Goal: Task Accomplishment & Management: Manage account settings

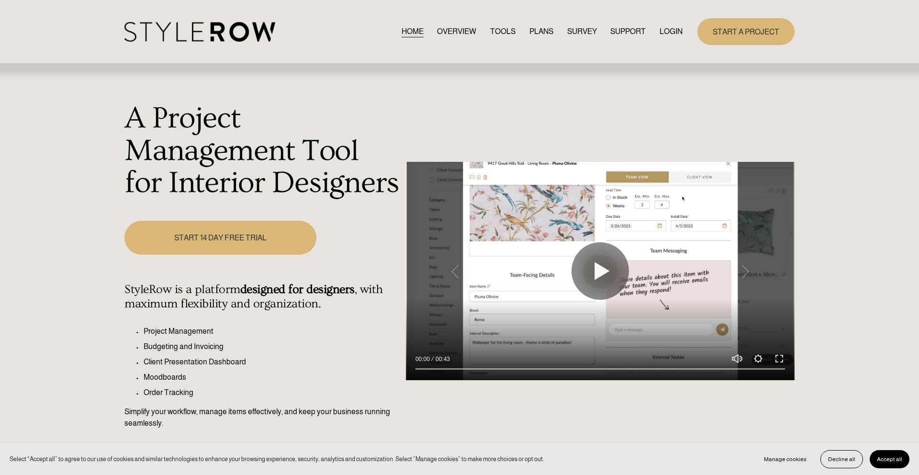
click at [676, 32] on link "LOGIN" at bounding box center [671, 31] width 23 height 13
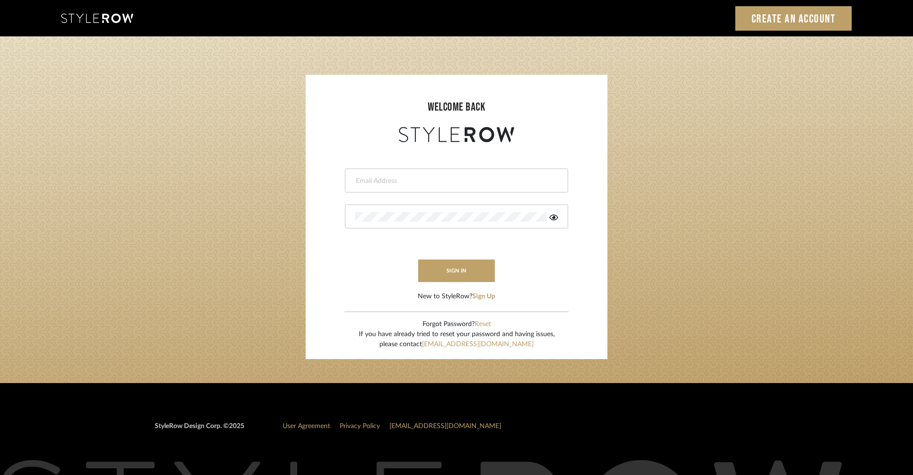
click at [374, 180] on input "email" at bounding box center [455, 181] width 201 height 10
type input "tenevalwilliams@gmail.com"
click at [552, 220] on icon at bounding box center [553, 218] width 9 height 8
click at [468, 271] on button "sign in" at bounding box center [456, 270] width 77 height 23
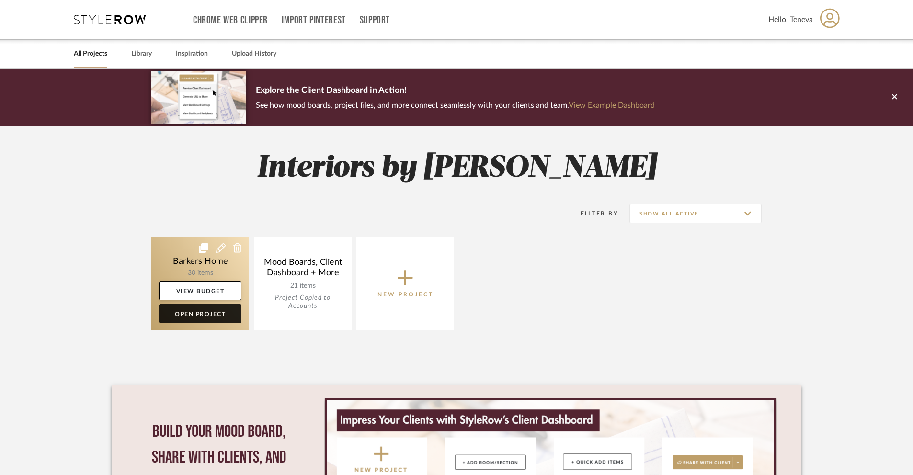
click at [215, 313] on link "Open Project" at bounding box center [200, 313] width 82 height 19
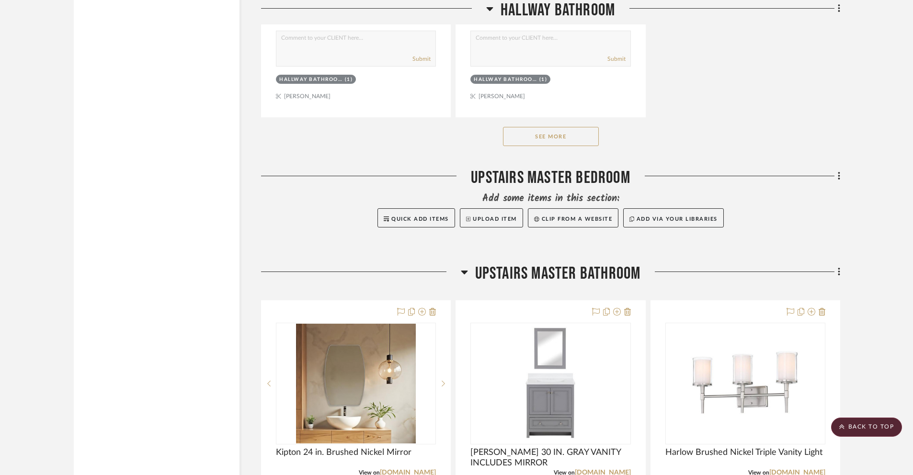
scroll to position [1701, 0]
click at [565, 132] on button "See More" at bounding box center [551, 135] width 96 height 19
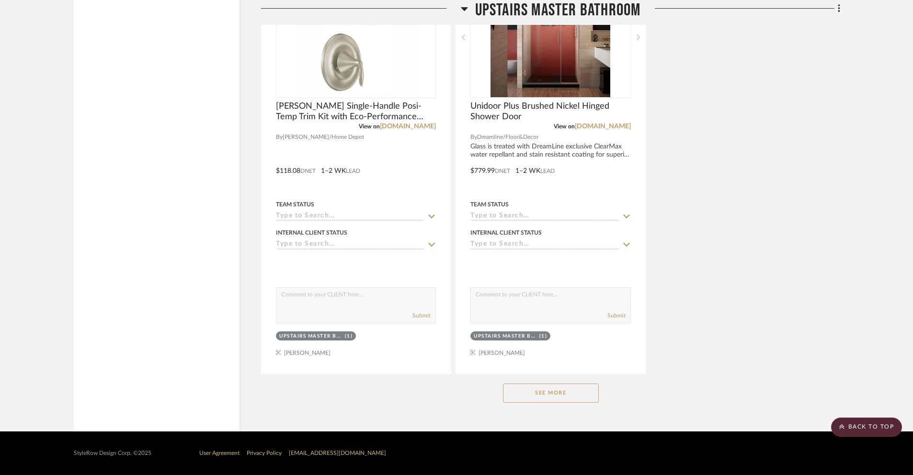
scroll to position [3744, 0]
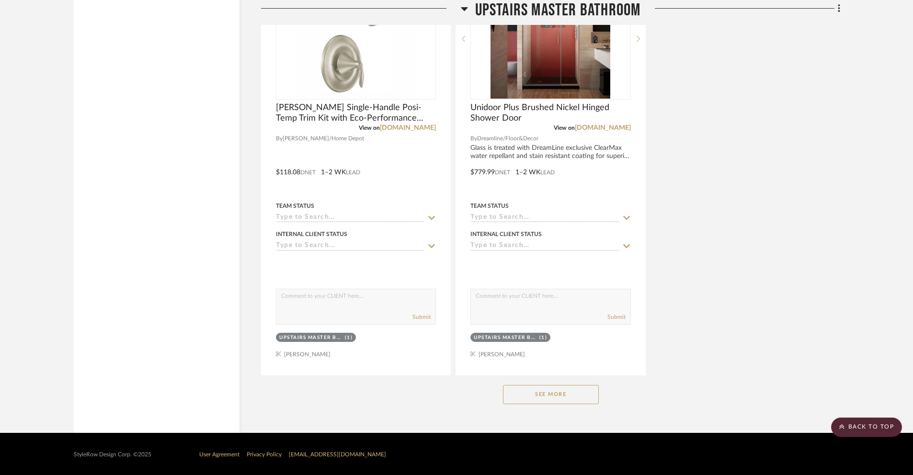
click at [526, 394] on button "See More" at bounding box center [551, 394] width 96 height 19
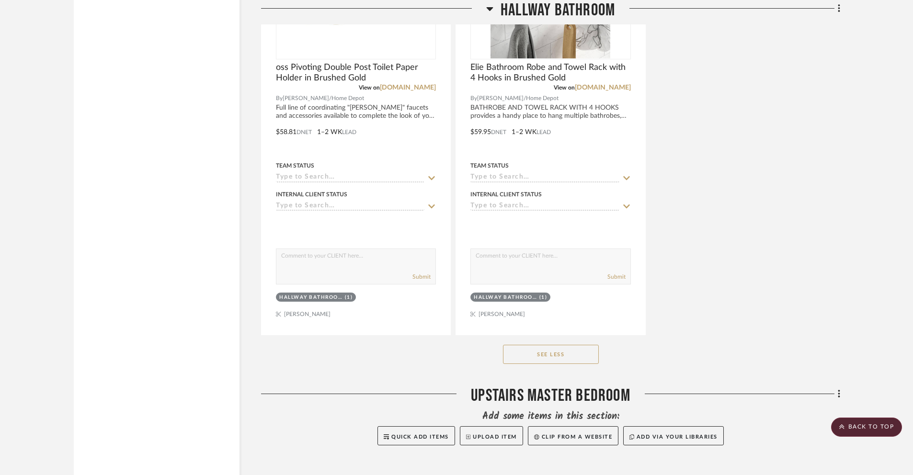
scroll to position [2256, 0]
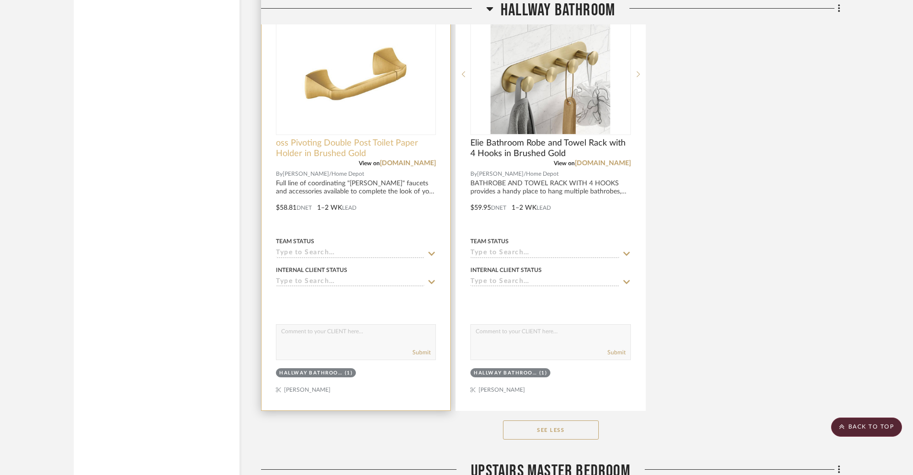
click at [312, 147] on span "oss Pivoting Double Post Toilet Paper Holder in Brushed Gold" at bounding box center [356, 148] width 160 height 21
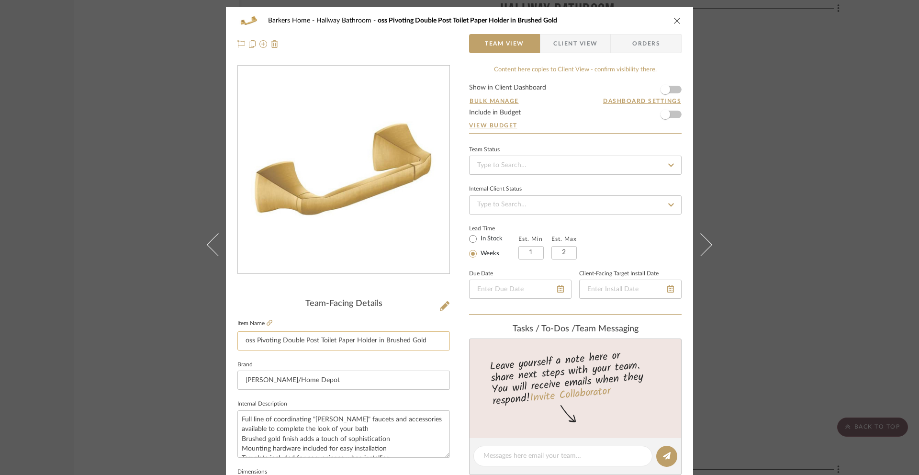
click at [242, 341] on input "oss Pivoting Double Post Toilet Paper Holder in Brushed Gold" at bounding box center [343, 340] width 213 height 19
type input "Voss Pivoting Double Post Toilet Paper Holder in Brushed Gold"
click at [674, 19] on icon "close" at bounding box center [678, 21] width 8 height 8
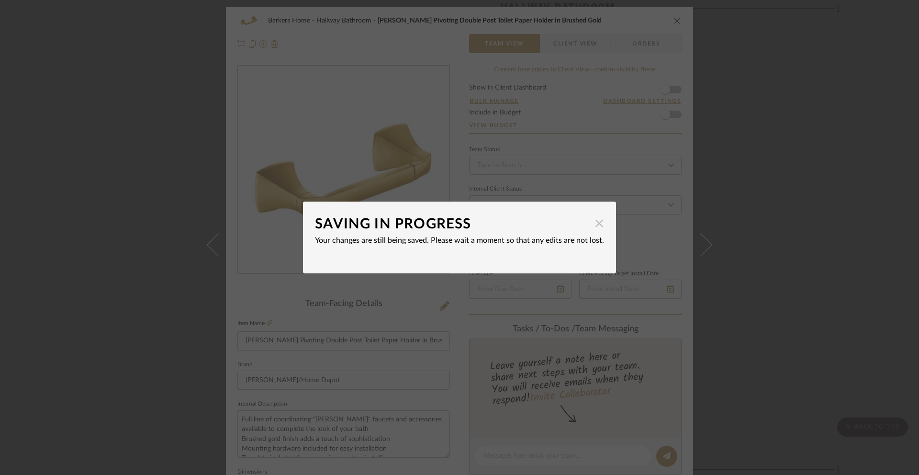
click at [600, 226] on span "button" at bounding box center [599, 223] width 19 height 19
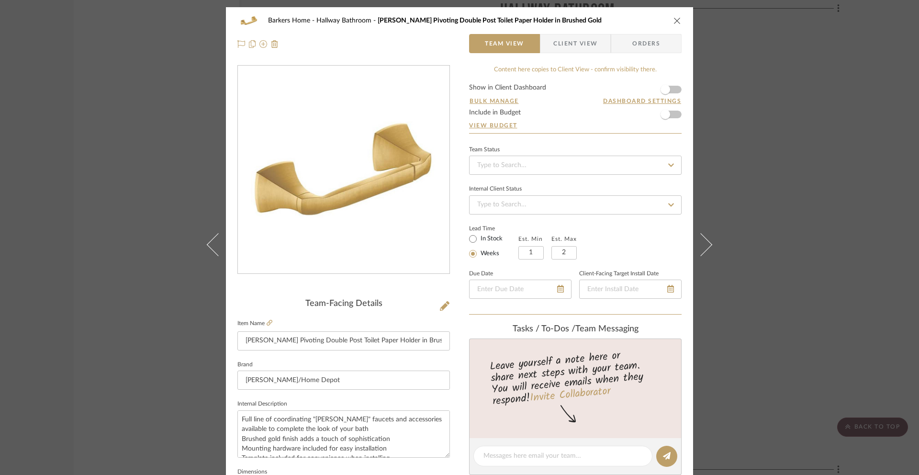
click at [673, 18] on button "close" at bounding box center [677, 20] width 9 height 9
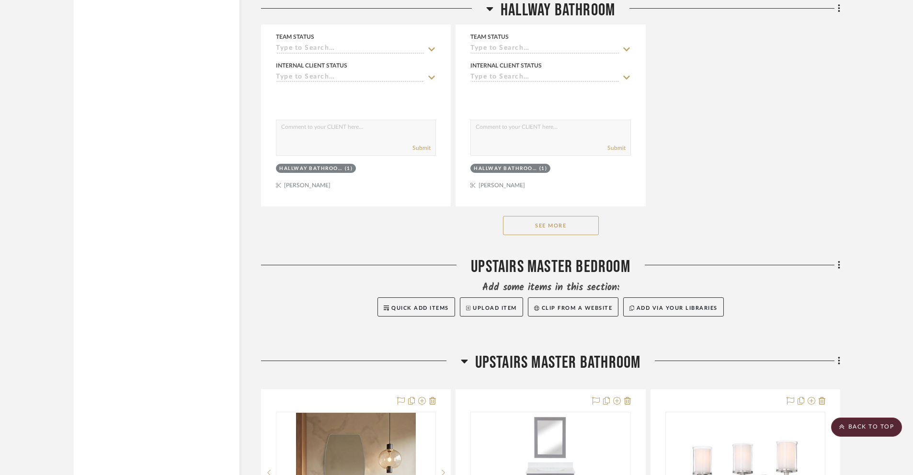
scroll to position [1704, 0]
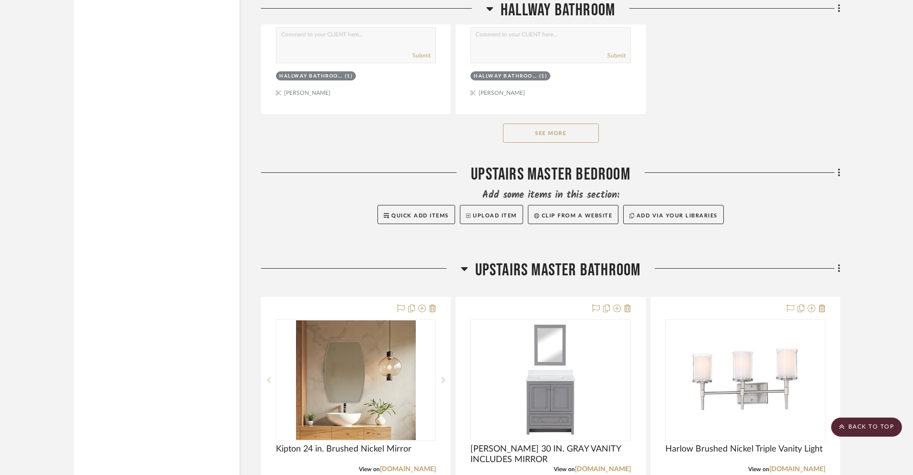
click at [551, 132] on button "See More" at bounding box center [551, 133] width 96 height 19
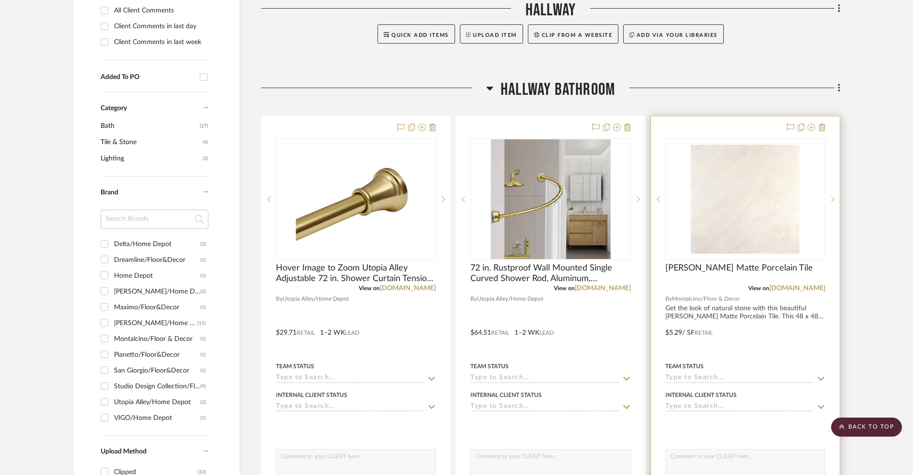
scroll to position [440, 0]
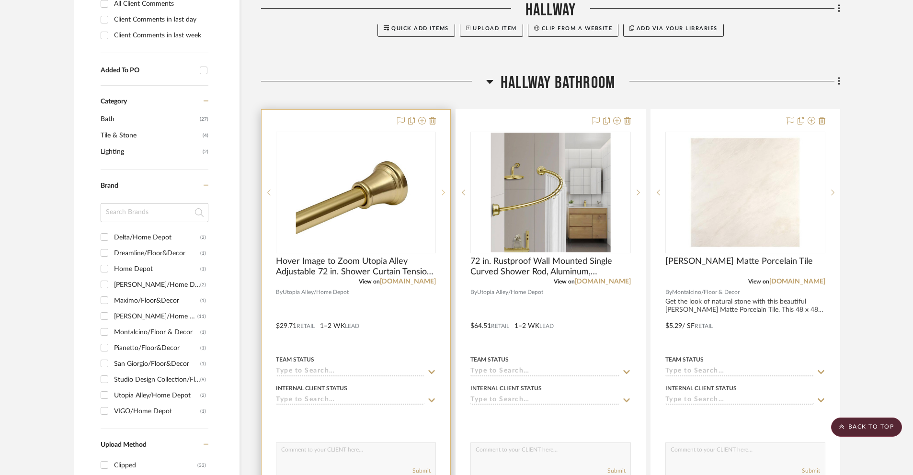
click at [443, 193] on icon at bounding box center [443, 193] width 3 height 6
click at [444, 193] on icon at bounding box center [443, 193] width 3 height 6
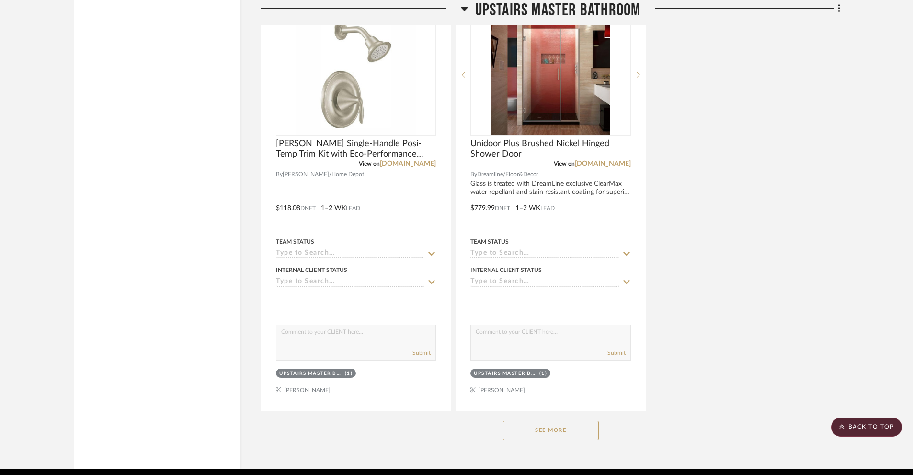
scroll to position [4171, 0]
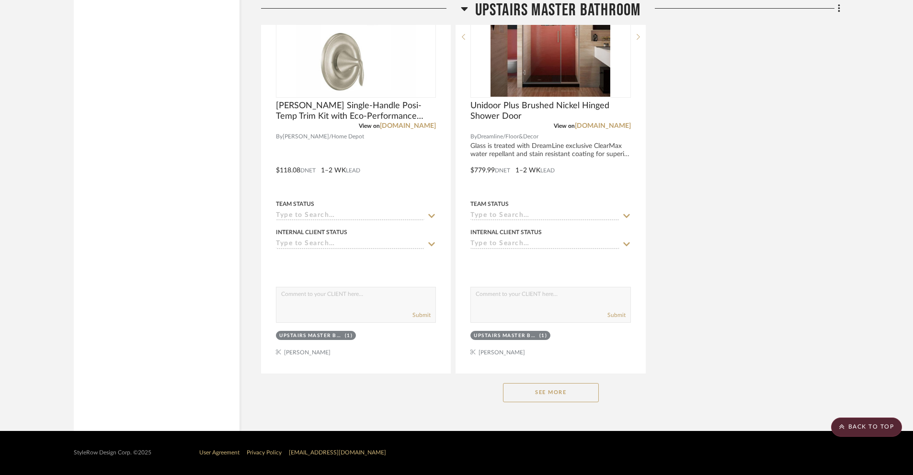
click at [528, 393] on button "See More" at bounding box center [551, 392] width 96 height 19
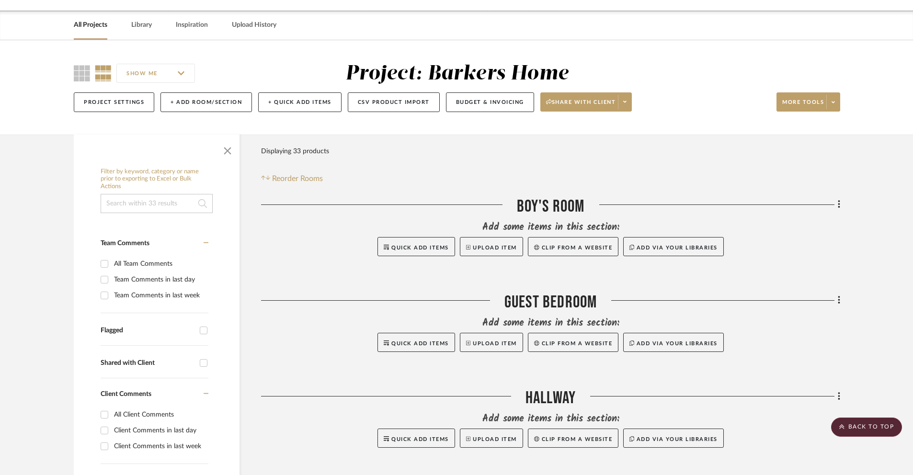
scroll to position [0, 0]
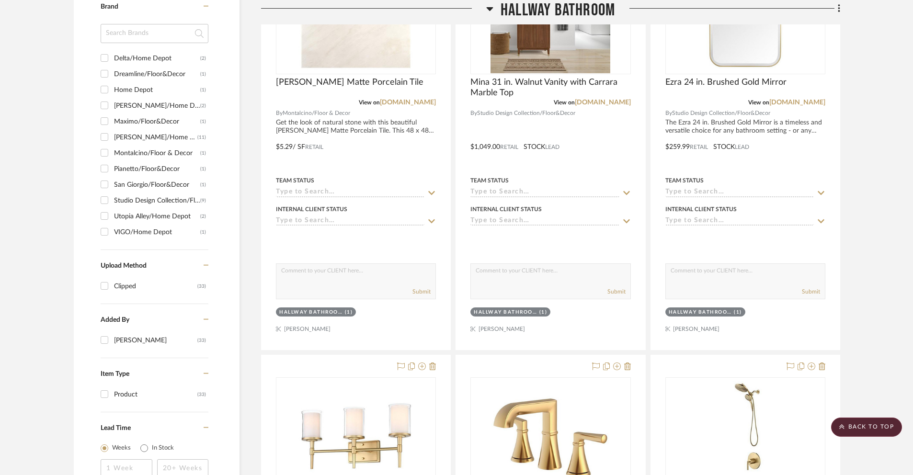
scroll to position [830, 0]
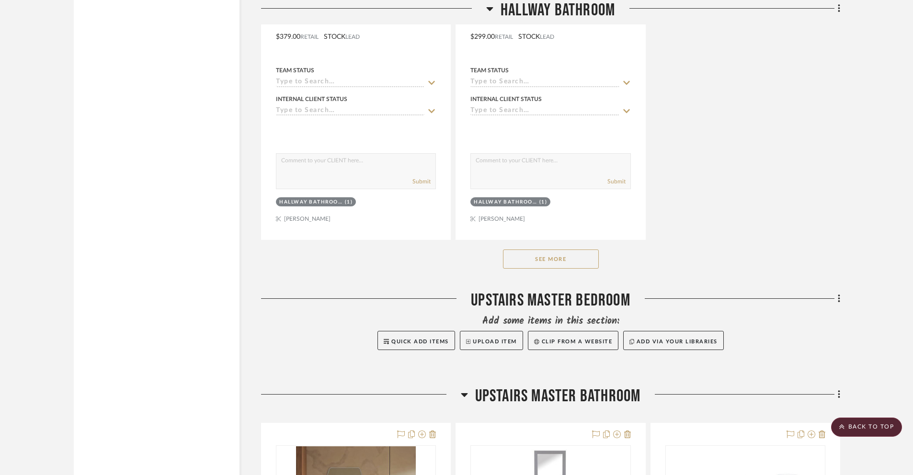
scroll to position [1579, 0]
click at [539, 261] on button "See More" at bounding box center [551, 258] width 96 height 19
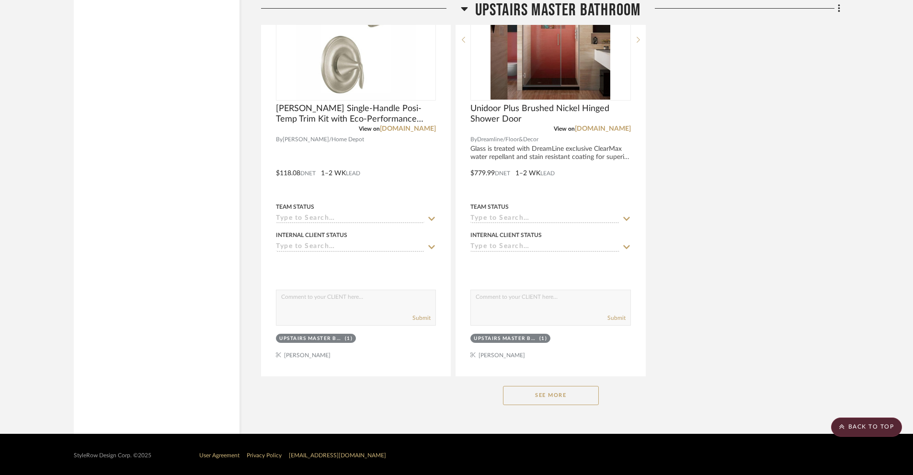
scroll to position [4171, 0]
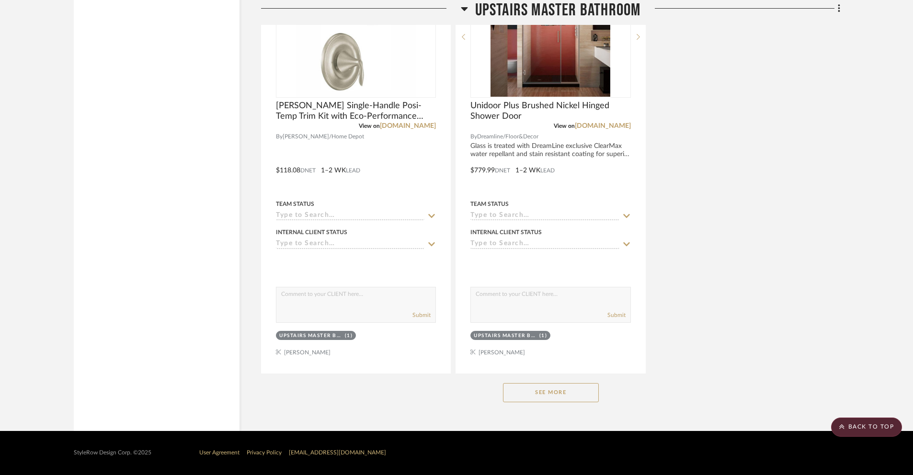
click at [553, 393] on button "See More" at bounding box center [551, 392] width 96 height 19
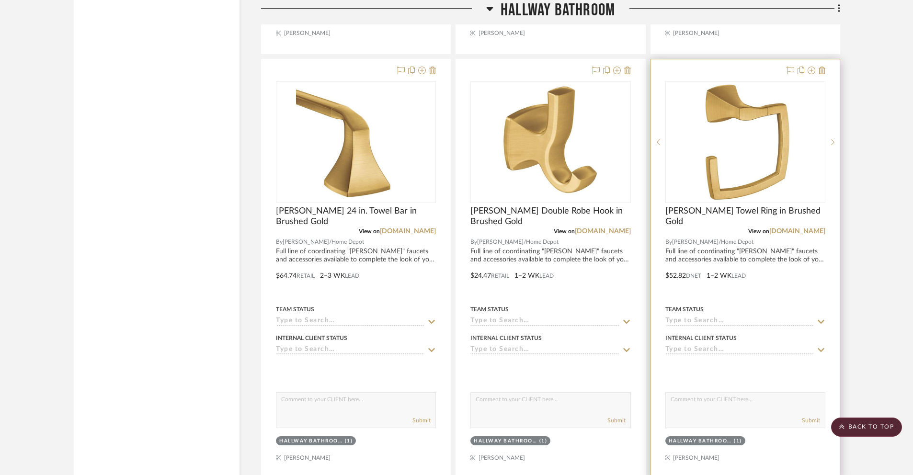
scroll to position [1783, 0]
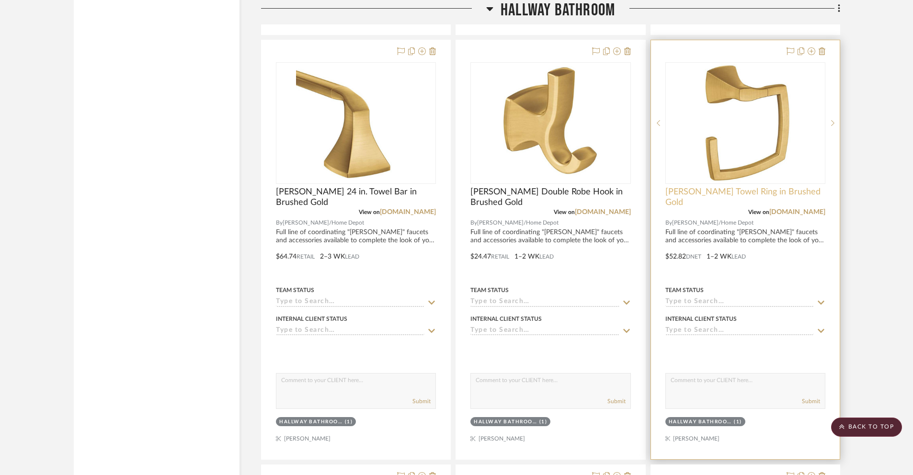
click at [717, 188] on span "[PERSON_NAME] Towel Ring in Brushed Gold" at bounding box center [745, 197] width 160 height 21
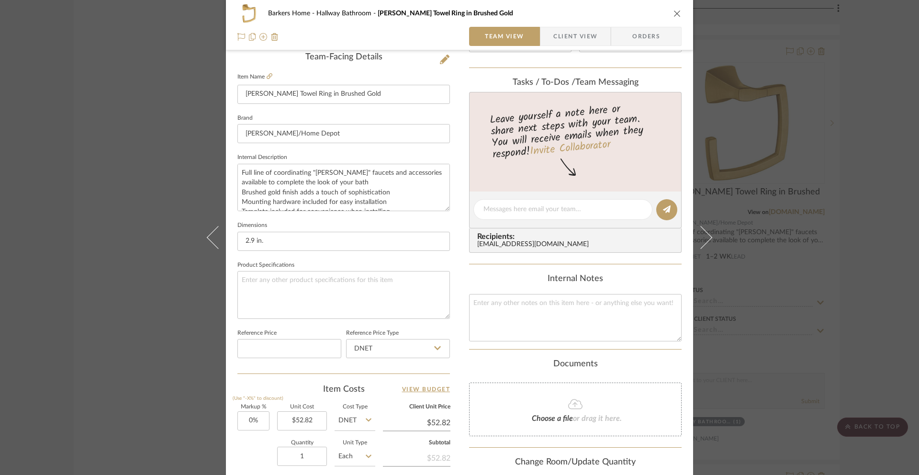
scroll to position [417, 0]
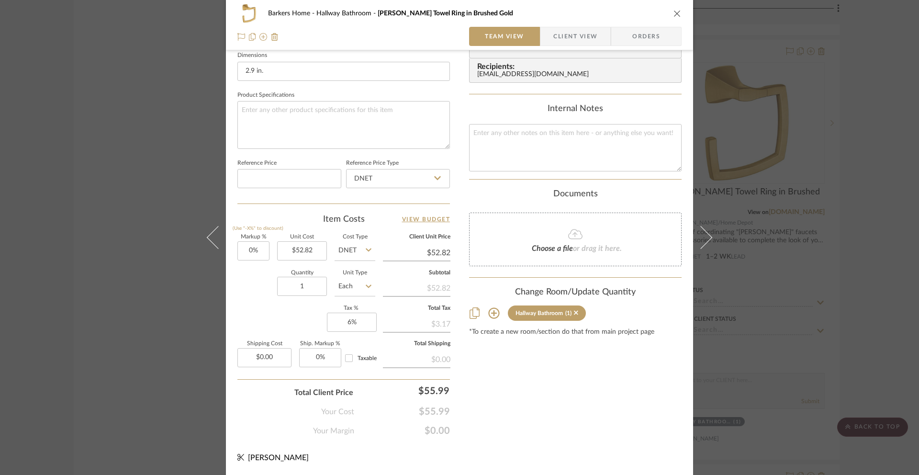
click at [366, 246] on fa-icon at bounding box center [369, 250] width 6 height 8
click at [351, 296] on span "Retail" at bounding box center [349, 299] width 16 height 7
type input "Retail"
click at [437, 180] on icon at bounding box center [437, 178] width 7 height 8
click at [398, 226] on div "Retail" at bounding box center [402, 227] width 118 height 24
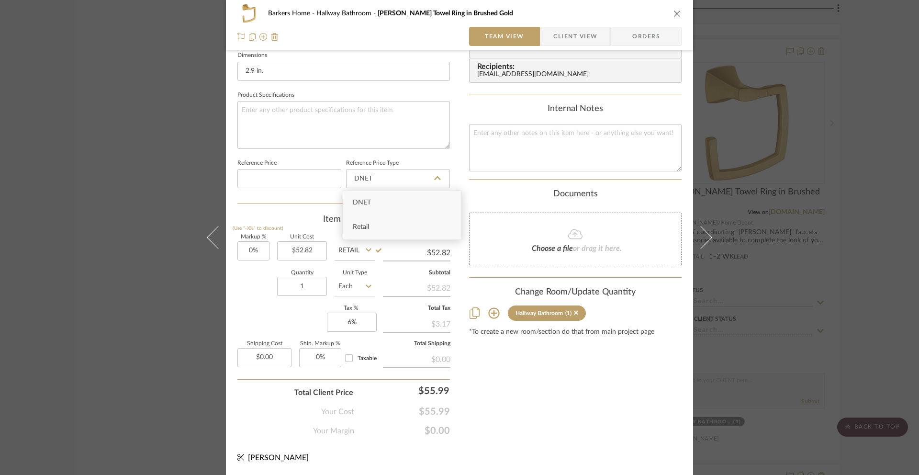
type input "Retail"
click at [675, 12] on icon "close" at bounding box center [678, 14] width 8 height 8
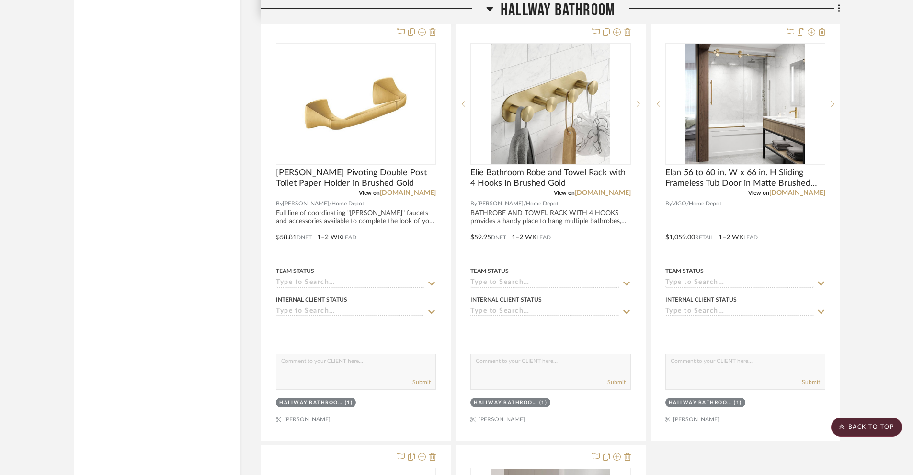
scroll to position [2254, 0]
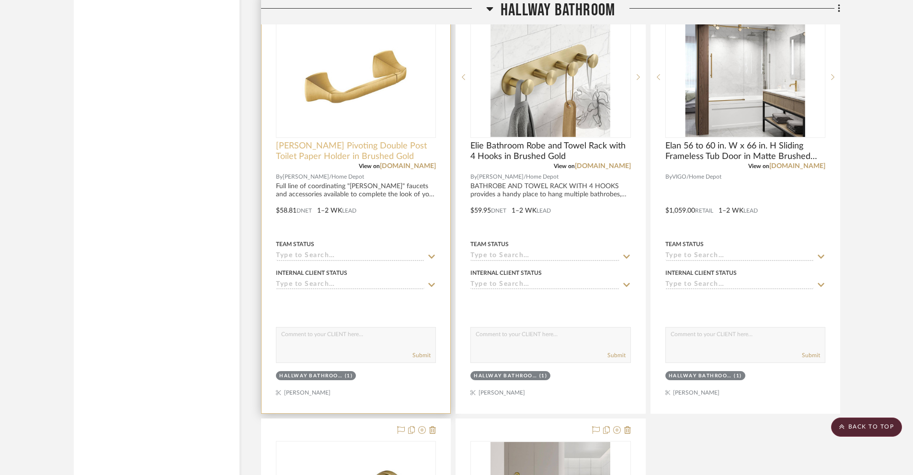
click at [350, 158] on span "[PERSON_NAME] Pivoting Double Post Toilet Paper Holder in Brushed Gold" at bounding box center [356, 151] width 160 height 21
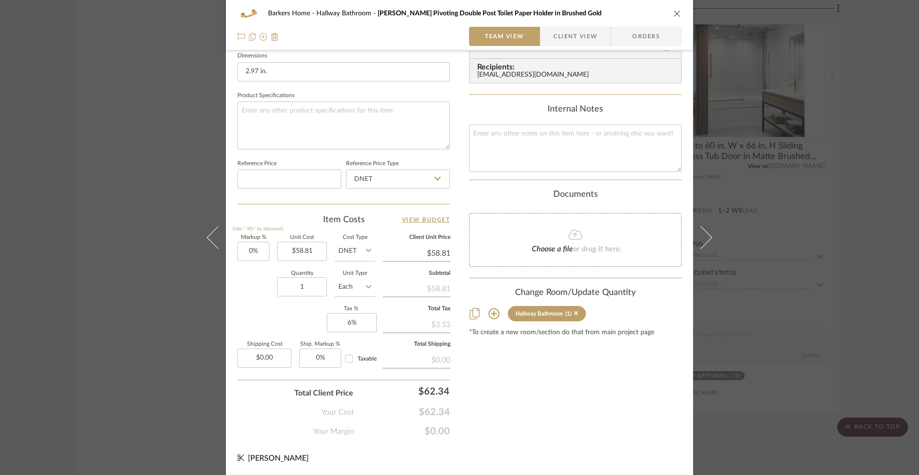
scroll to position [417, 0]
click at [379, 183] on input "DNET" at bounding box center [398, 178] width 104 height 19
click at [366, 224] on span "Retail" at bounding box center [361, 227] width 16 height 7
type input "Retail"
click at [366, 250] on icon at bounding box center [369, 250] width 6 height 8
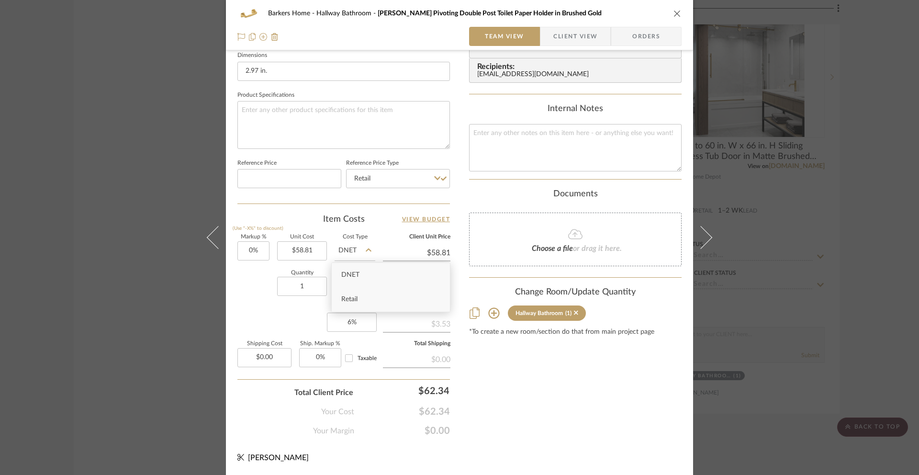
click at [351, 299] on span "Retail" at bounding box center [349, 299] width 16 height 7
type input "Retail"
click at [674, 15] on icon "close" at bounding box center [678, 14] width 8 height 8
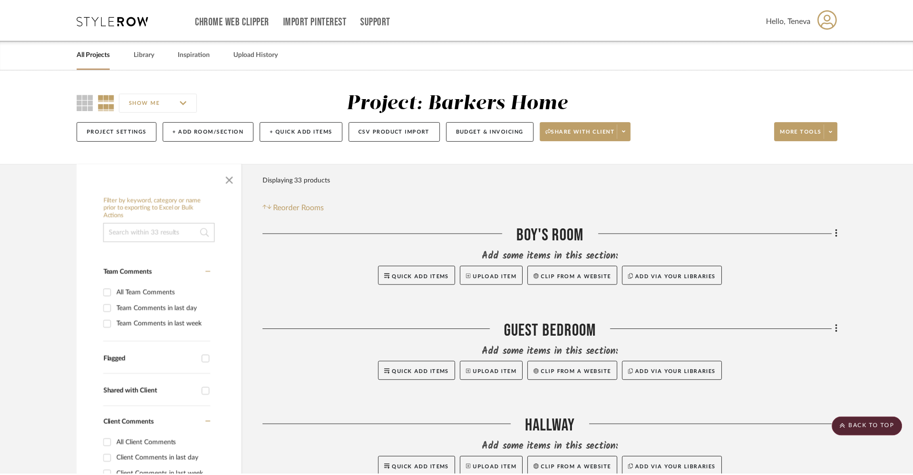
scroll to position [2254, 0]
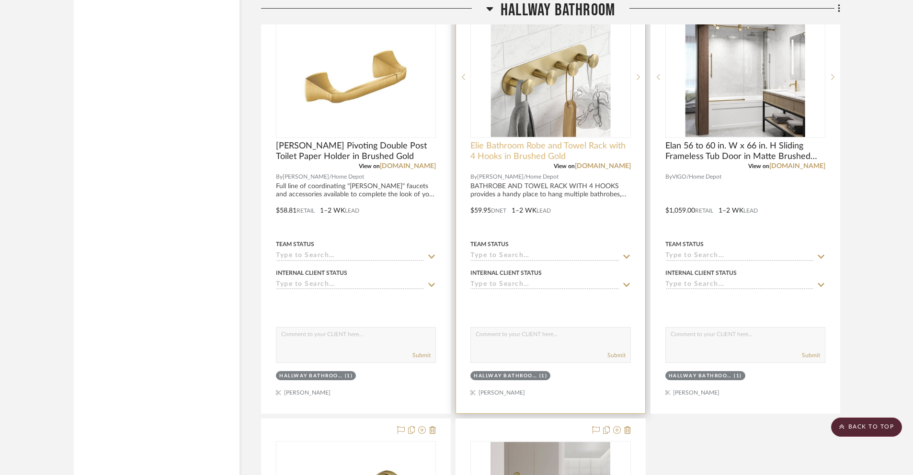
click at [554, 142] on span "Elie Bathroom Robe and Towel Rack with 4 Hooks in Brushed Gold" at bounding box center [550, 151] width 160 height 21
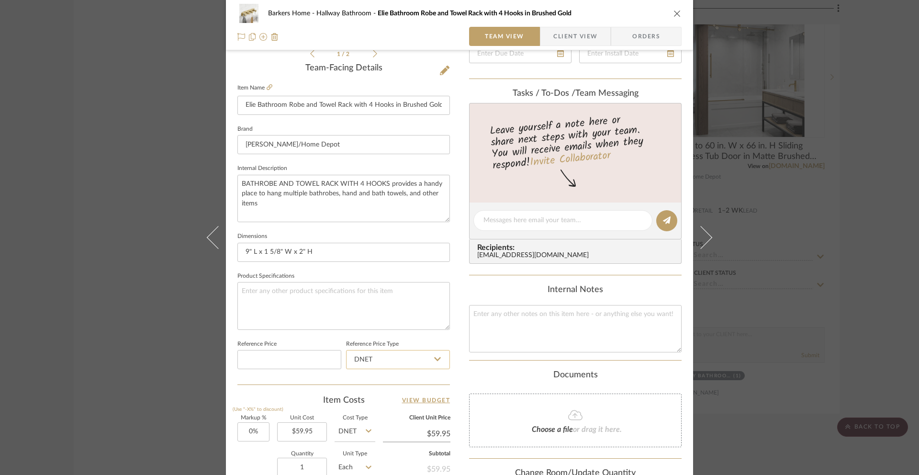
scroll to position [237, 0]
click at [424, 358] on input "DNET" at bounding box center [398, 357] width 104 height 19
click at [373, 406] on div "Retail" at bounding box center [402, 406] width 118 height 24
type input "Retail"
click at [355, 437] on input "DNET" at bounding box center [355, 429] width 41 height 19
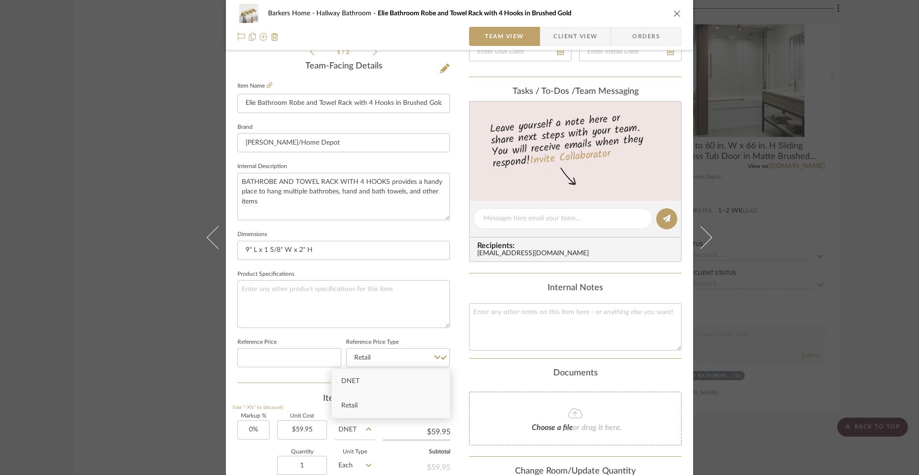
click at [359, 405] on div "Retail" at bounding box center [391, 406] width 118 height 24
type input "Retail"
click at [675, 14] on icon "close" at bounding box center [678, 14] width 8 height 8
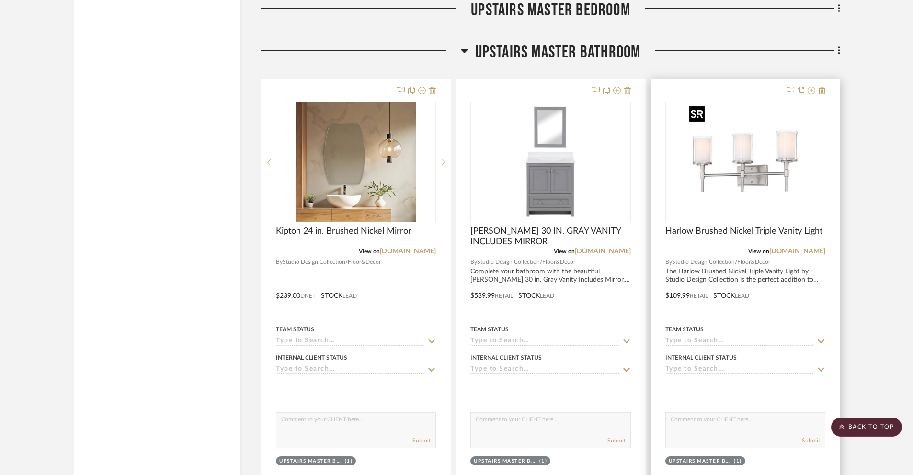
scroll to position [3362, 0]
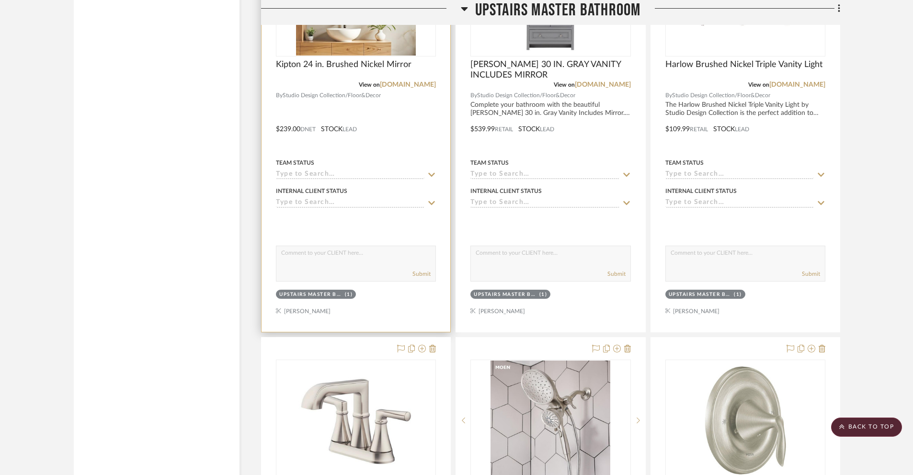
click at [306, 129] on div at bounding box center [355, 122] width 189 height 419
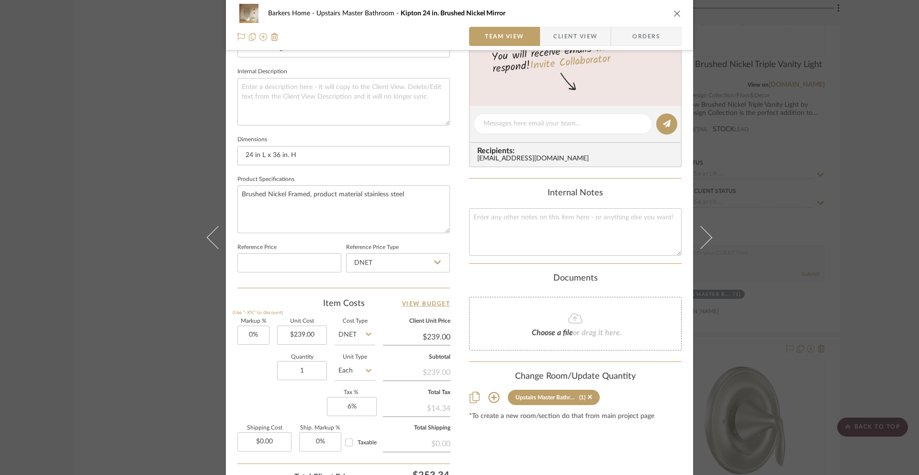
scroll to position [334, 0]
click at [421, 259] on input "DNET" at bounding box center [398, 260] width 104 height 19
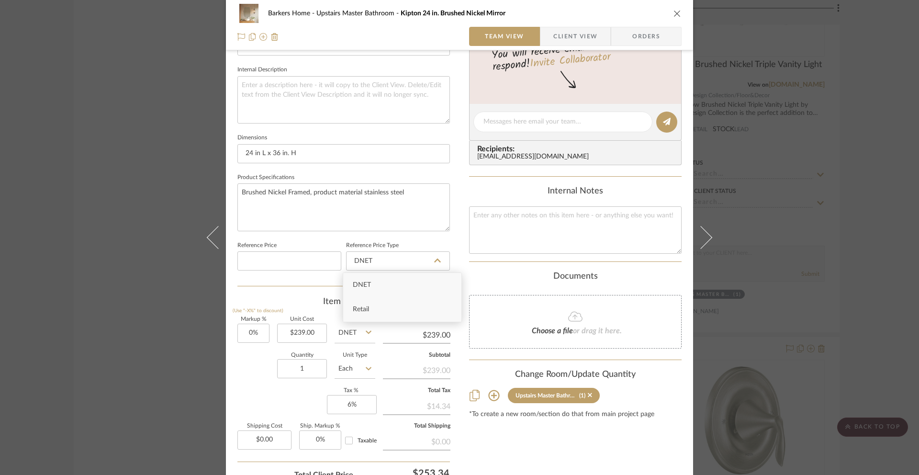
click at [387, 308] on div "Retail" at bounding box center [402, 309] width 118 height 24
type input "Retail"
click at [361, 334] on input "DNET" at bounding box center [355, 333] width 41 height 19
click at [354, 379] on span "Retail" at bounding box center [349, 381] width 16 height 7
type input "Retail"
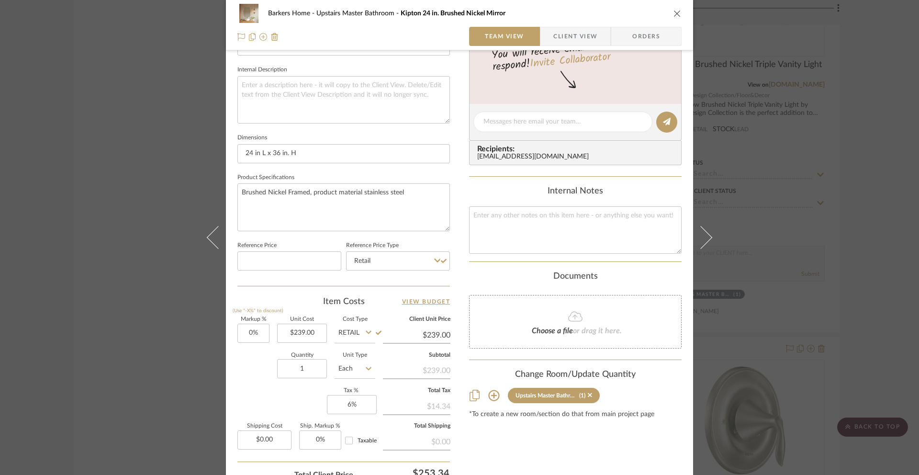
click at [675, 12] on icon "close" at bounding box center [678, 14] width 8 height 8
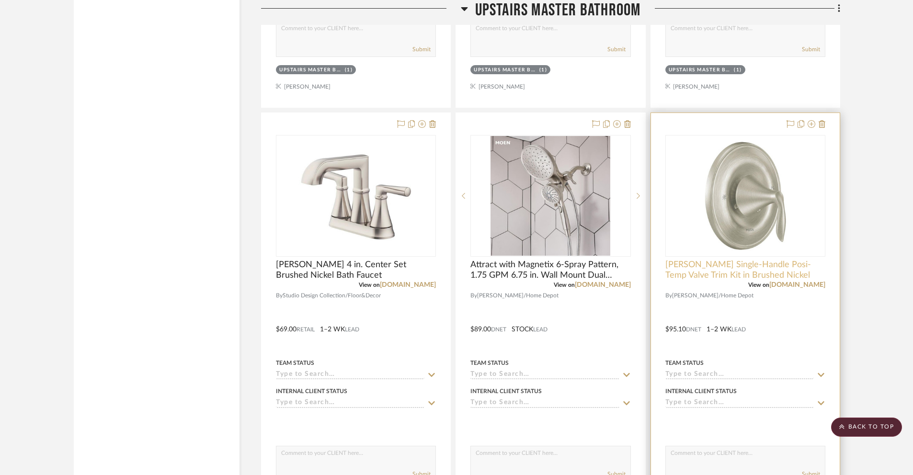
scroll to position [3587, 0]
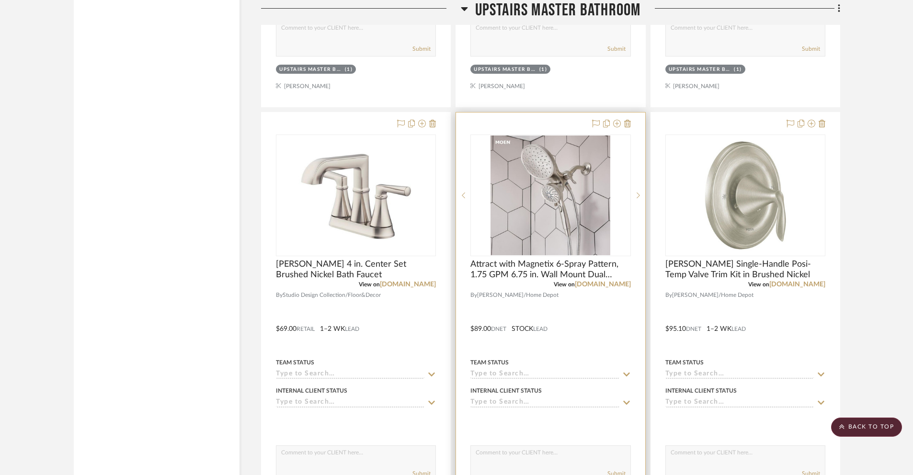
click at [498, 328] on div at bounding box center [550, 322] width 189 height 419
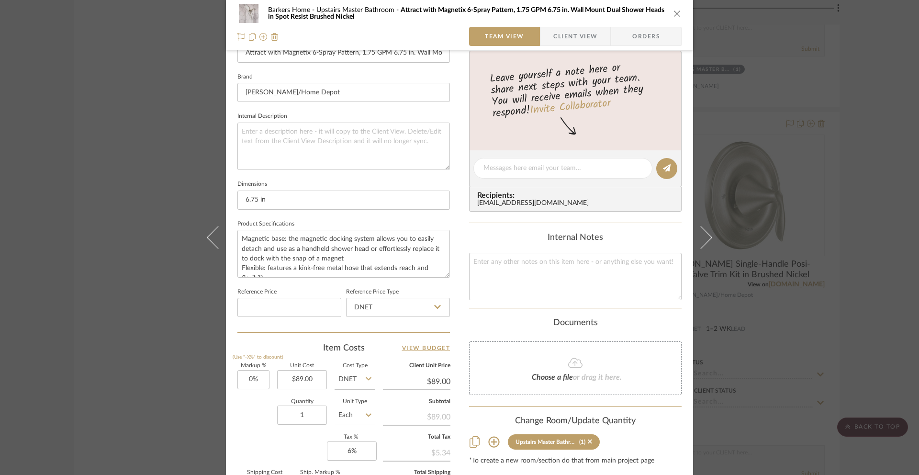
scroll to position [417, 0]
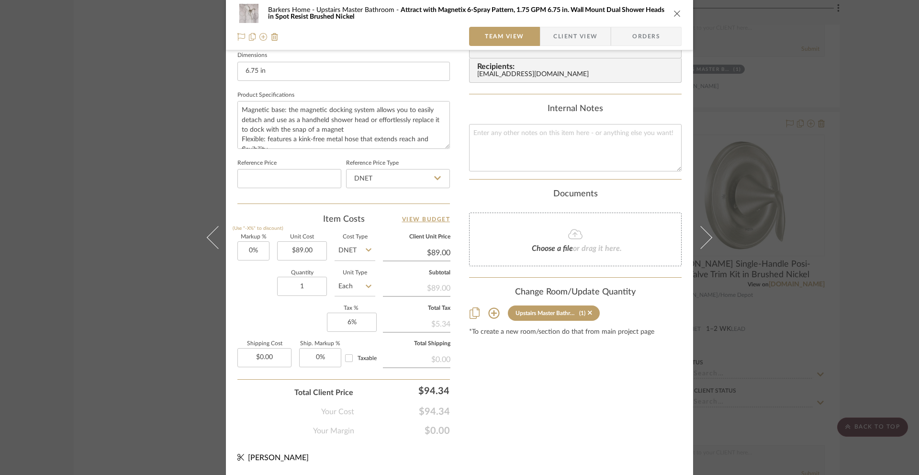
click at [355, 251] on input "DNET" at bounding box center [355, 250] width 41 height 19
click at [354, 310] on div "Retail" at bounding box center [391, 299] width 118 height 24
type input "Retail"
click at [427, 178] on input "DNET" at bounding box center [398, 178] width 104 height 19
click at [372, 229] on div "Retail" at bounding box center [402, 227] width 118 height 24
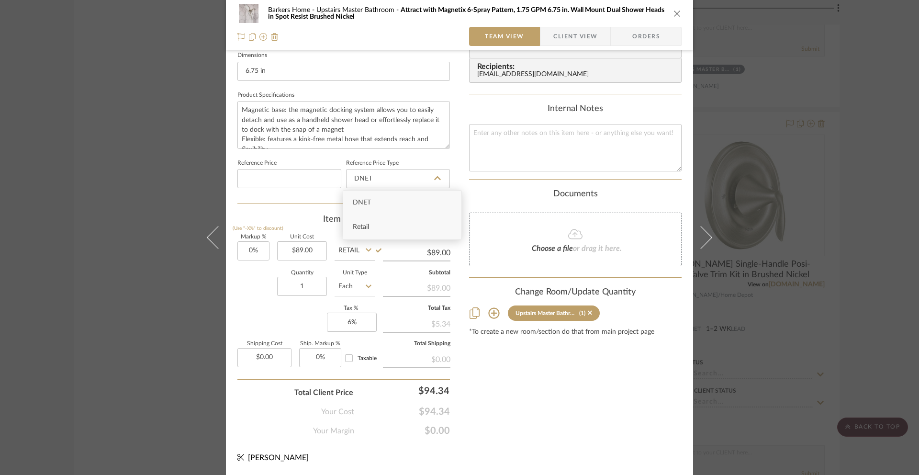
type input "Retail"
click at [677, 10] on icon "close" at bounding box center [678, 14] width 8 height 8
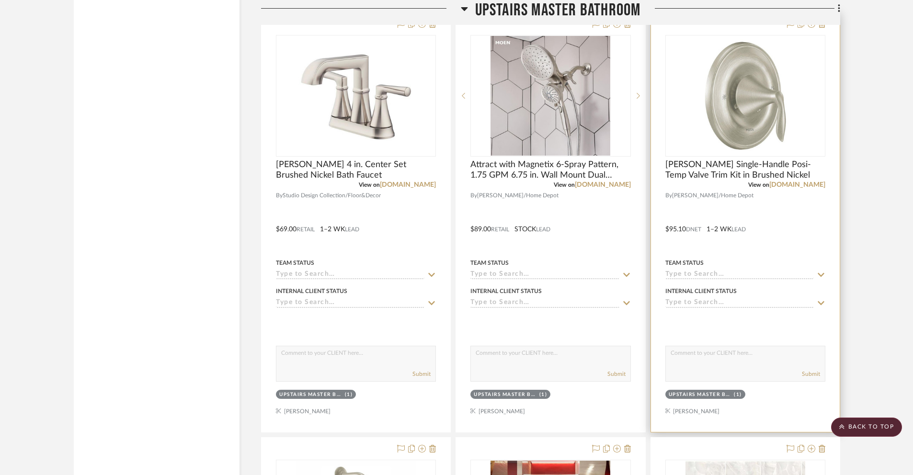
scroll to position [3690, 0]
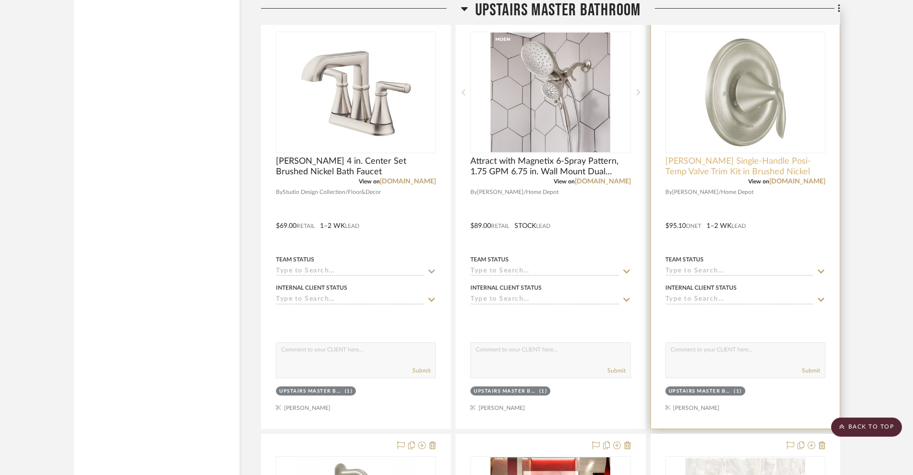
click at [706, 169] on span "[PERSON_NAME] Single-Handle Posi-Temp Valve Trim Kit in Brushed Nickel" at bounding box center [745, 166] width 160 height 21
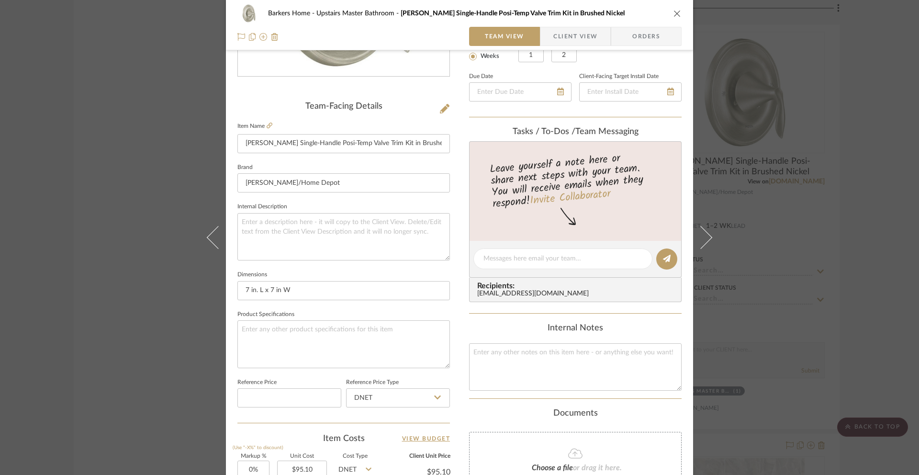
scroll to position [278, 0]
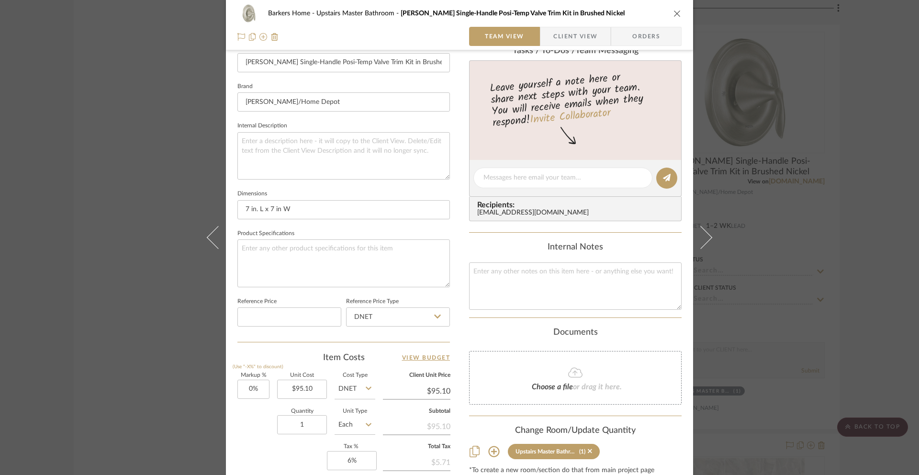
click at [435, 317] on icon at bounding box center [437, 317] width 7 height 8
click at [405, 361] on div "Retail" at bounding box center [402, 365] width 118 height 24
type input "Retail"
click at [354, 392] on input "DNET" at bounding box center [355, 389] width 41 height 19
click at [348, 439] on span "Retail" at bounding box center [349, 437] width 16 height 7
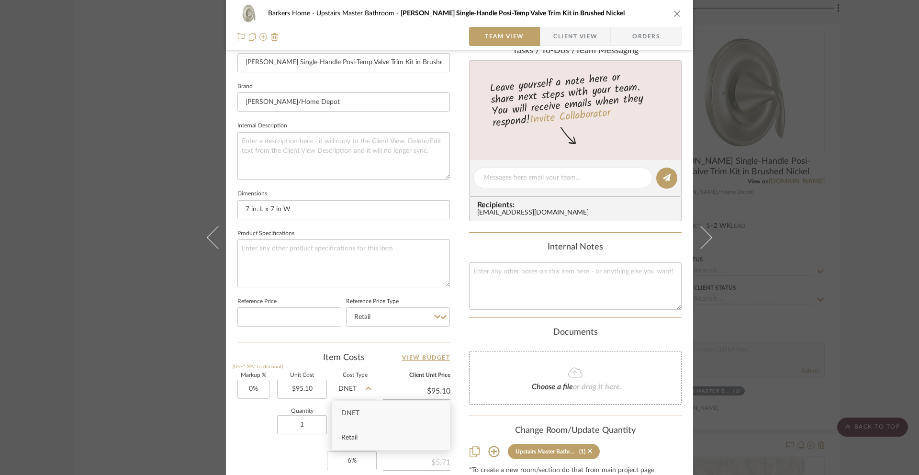
type input "Retail"
click at [674, 11] on icon "close" at bounding box center [678, 14] width 8 height 8
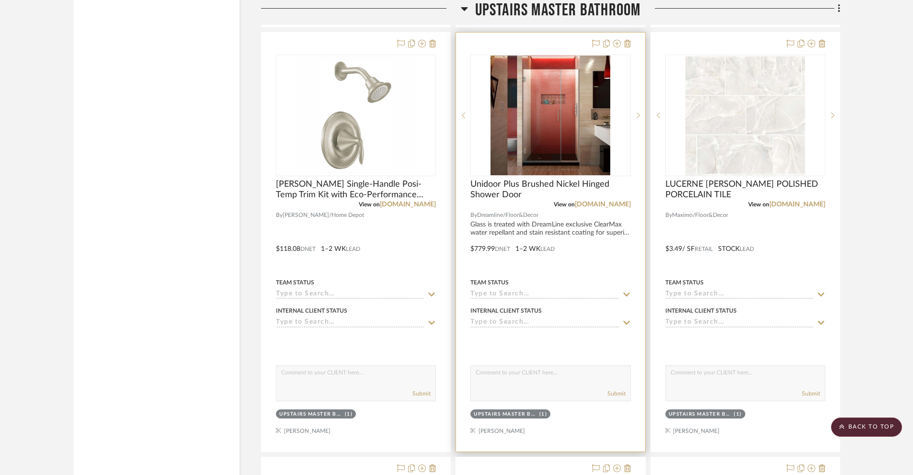
scroll to position [4096, 0]
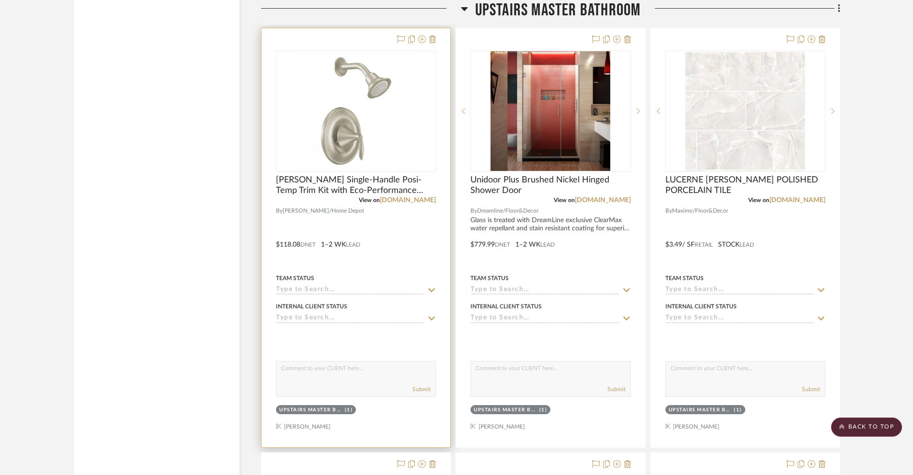
click at [317, 244] on div at bounding box center [355, 237] width 189 height 419
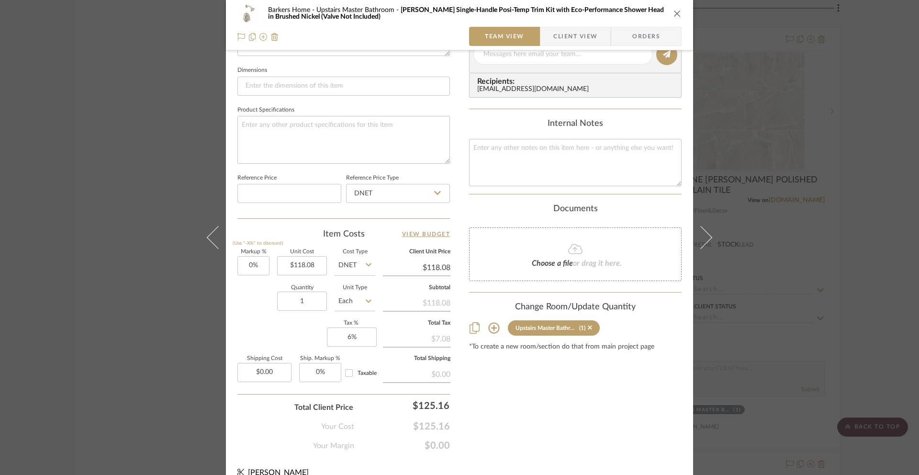
scroll to position [417, 0]
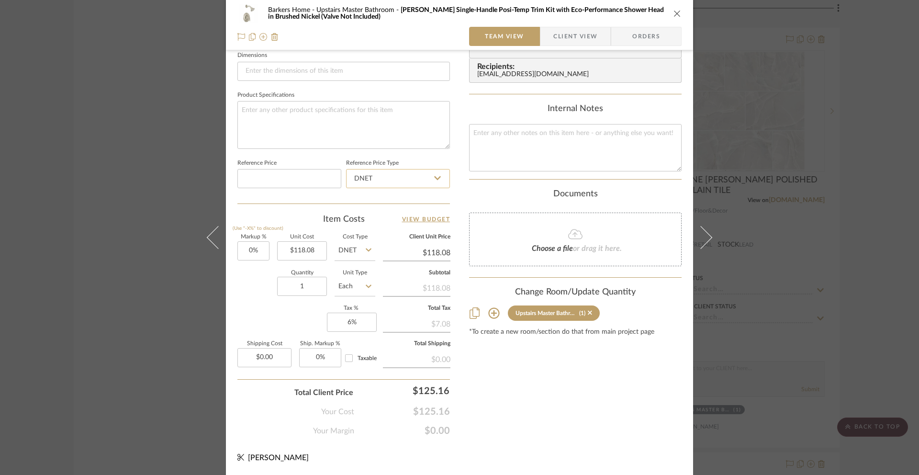
click at [414, 177] on input "DNET" at bounding box center [398, 178] width 104 height 19
click at [377, 223] on div "Retail" at bounding box center [402, 227] width 118 height 24
type input "Retail"
click at [350, 255] on input "DNET" at bounding box center [355, 250] width 41 height 19
click at [350, 296] on span "Retail" at bounding box center [349, 299] width 16 height 7
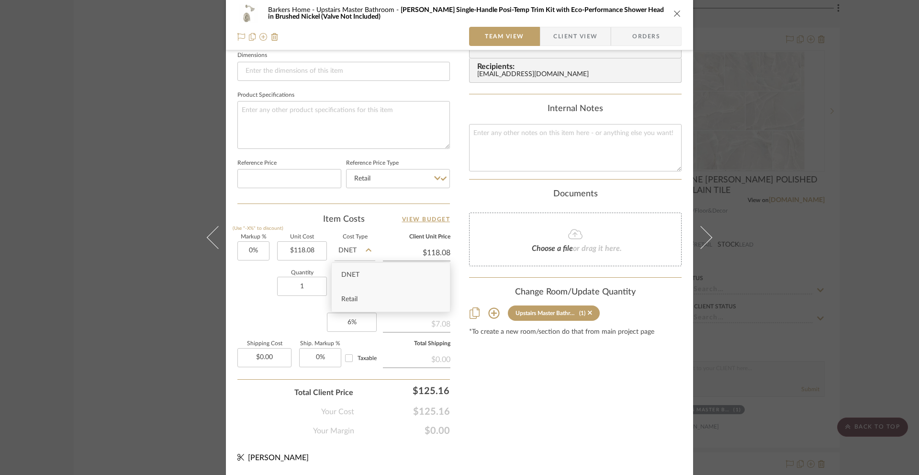
type input "Retail"
click at [674, 13] on icon "close" at bounding box center [678, 14] width 8 height 8
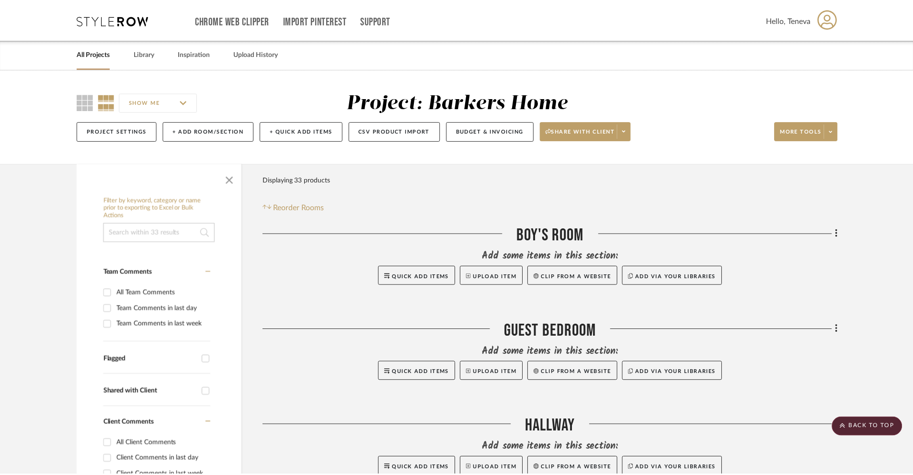
scroll to position [4096, 0]
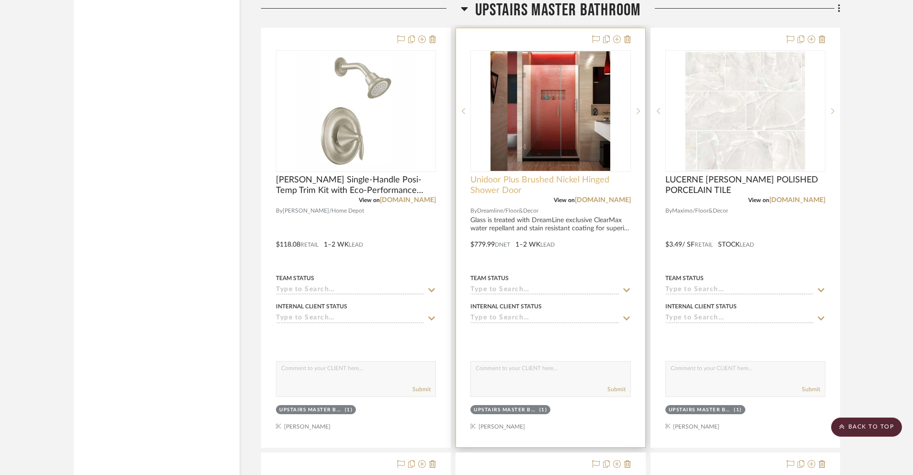
click at [517, 183] on span "Unidoor Plus Brushed Nickel Hinged Shower Door" at bounding box center [550, 185] width 160 height 21
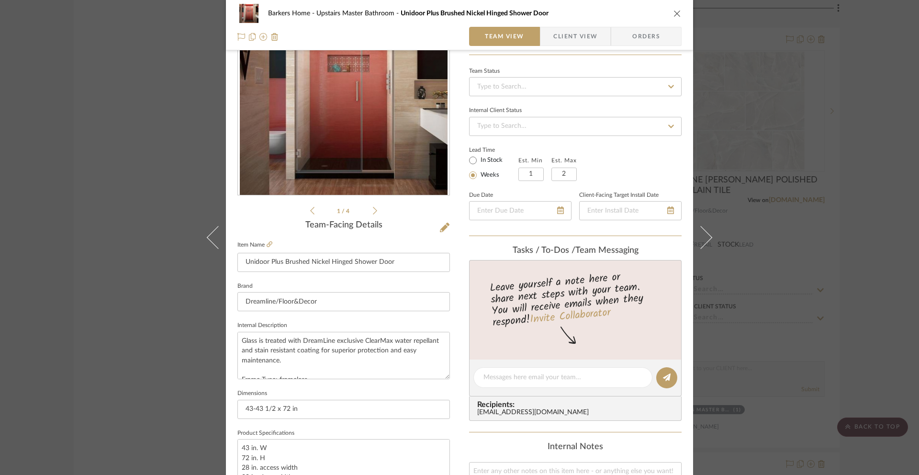
scroll to position [291, 0]
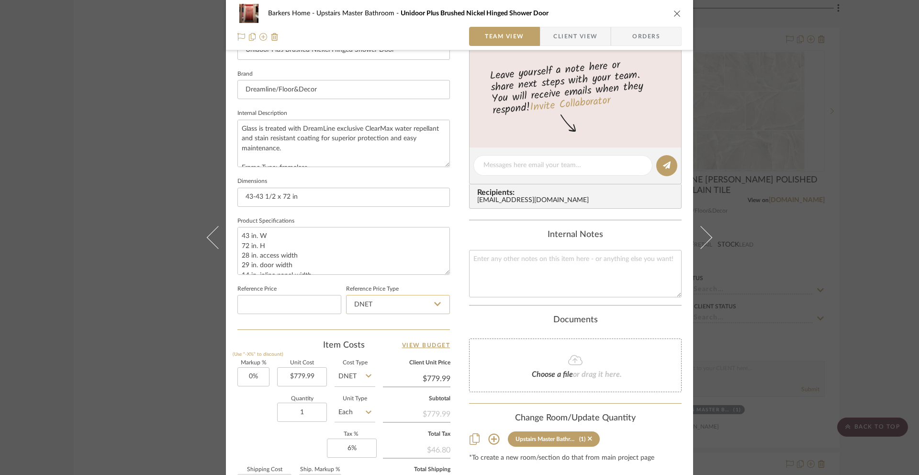
click at [404, 300] on input "DNET" at bounding box center [398, 304] width 104 height 19
click at [374, 351] on div "Retail" at bounding box center [402, 353] width 118 height 24
type input "Retail"
click at [359, 379] on input "DNET" at bounding box center [355, 376] width 41 height 19
click at [356, 423] on span "Retail" at bounding box center [349, 425] width 16 height 7
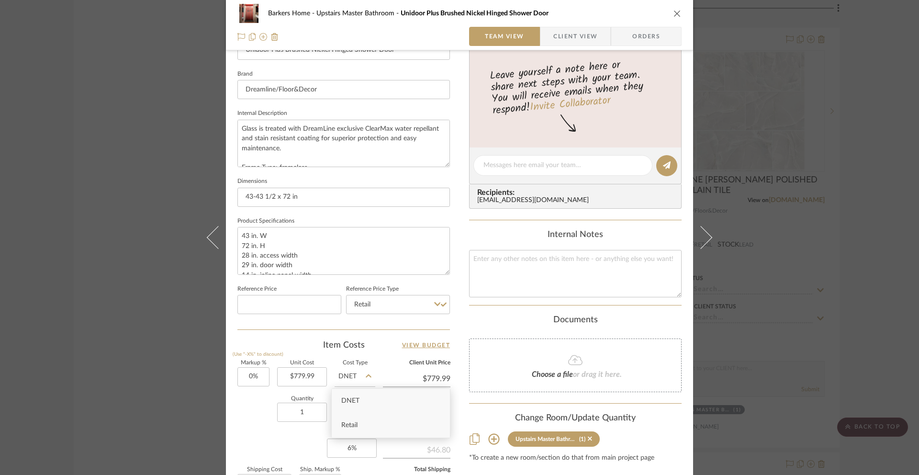
type input "Retail"
click at [674, 13] on icon "close" at bounding box center [678, 14] width 8 height 8
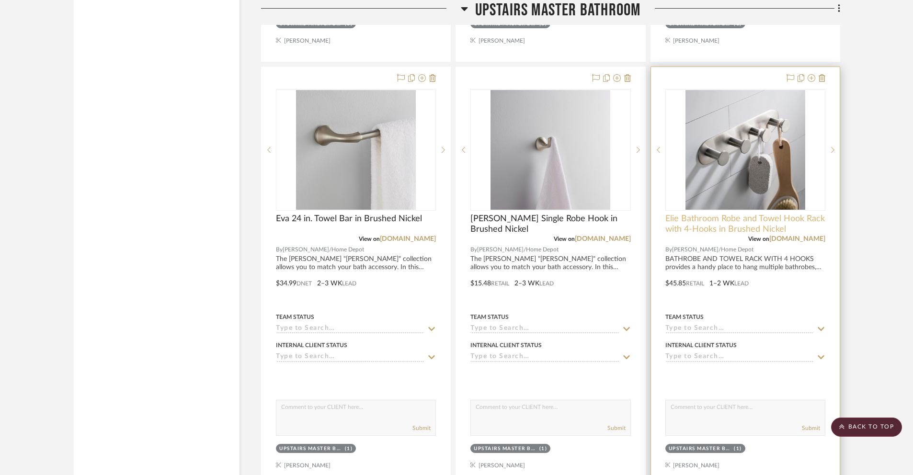
scroll to position [4921, 0]
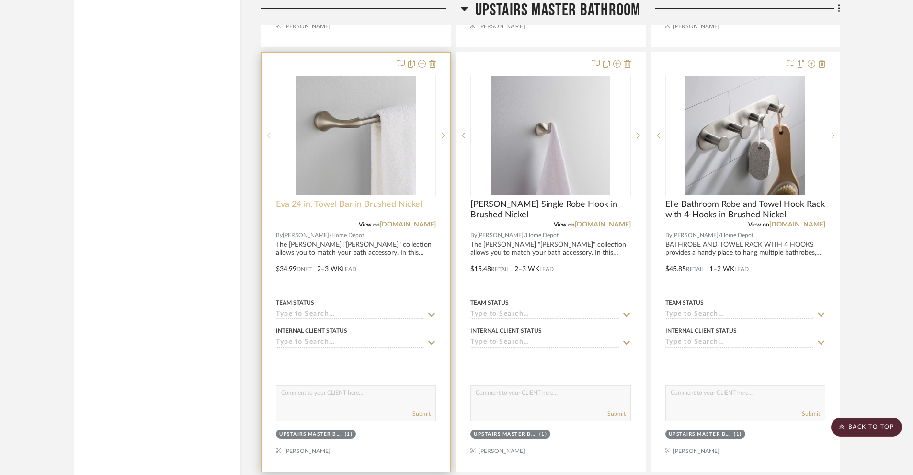
click at [311, 203] on span "Eva 24 in. Towel Bar in Brushed Nickel" at bounding box center [349, 204] width 146 height 11
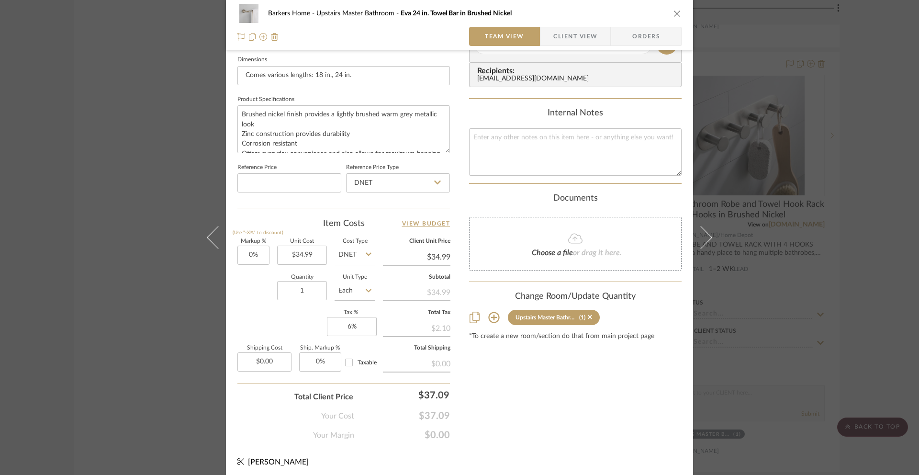
scroll to position [417, 0]
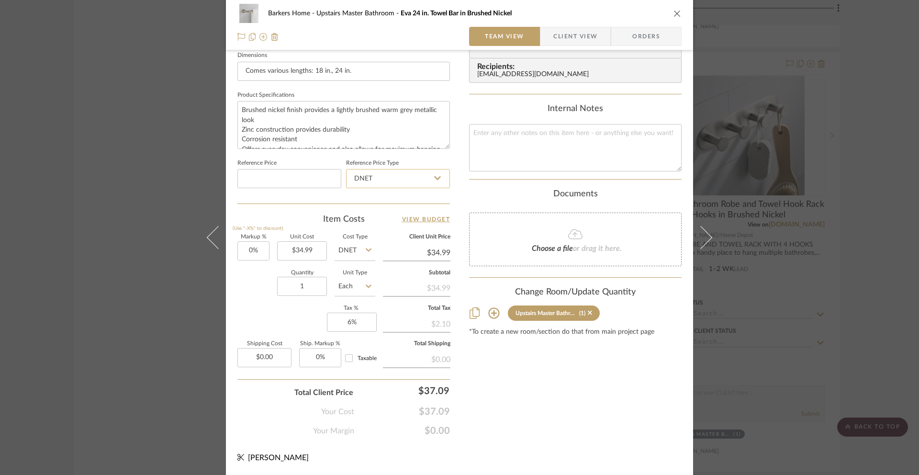
click at [361, 181] on input "DNET" at bounding box center [398, 178] width 104 height 19
click at [365, 224] on span "Retail" at bounding box center [361, 227] width 16 height 7
type input "Retail"
click at [354, 256] on input "DNET" at bounding box center [355, 250] width 41 height 19
click at [352, 301] on span "Retail" at bounding box center [349, 299] width 16 height 7
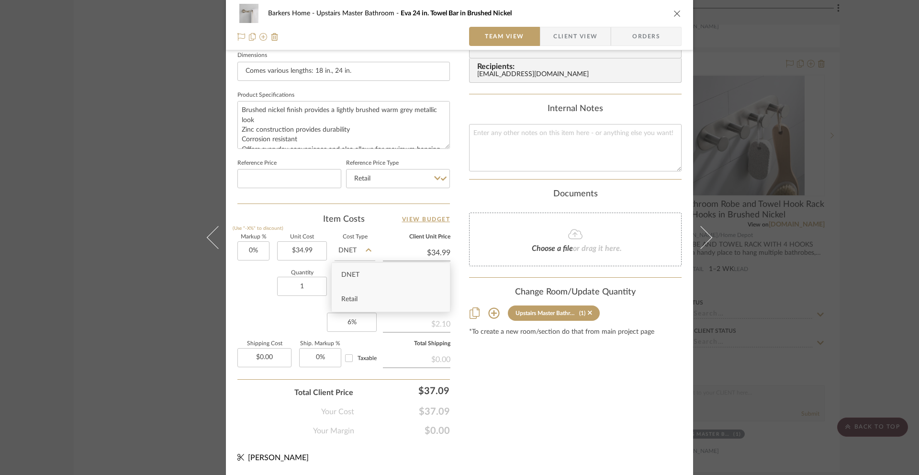
type input "Retail"
click at [673, 9] on button "close" at bounding box center [677, 13] width 9 height 9
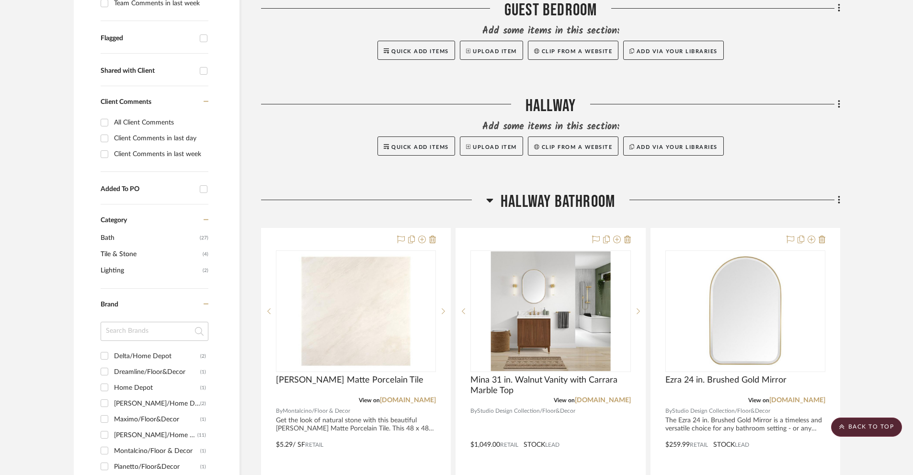
scroll to position [550, 0]
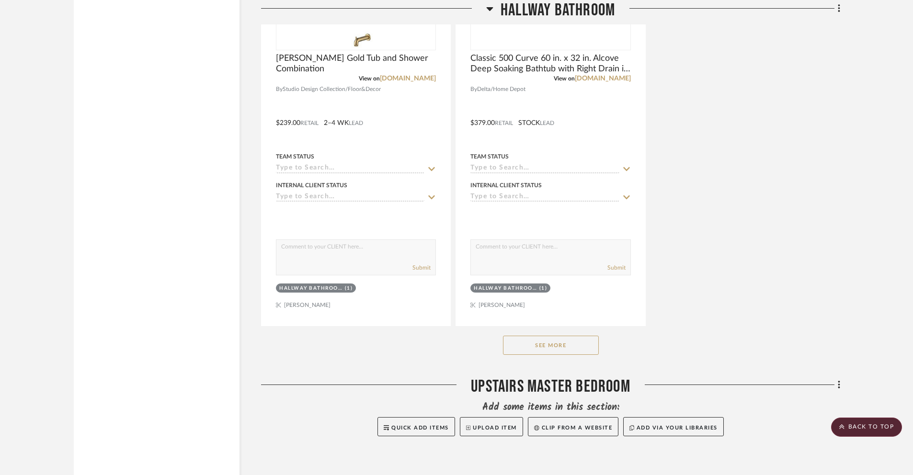
scroll to position [1488, 0]
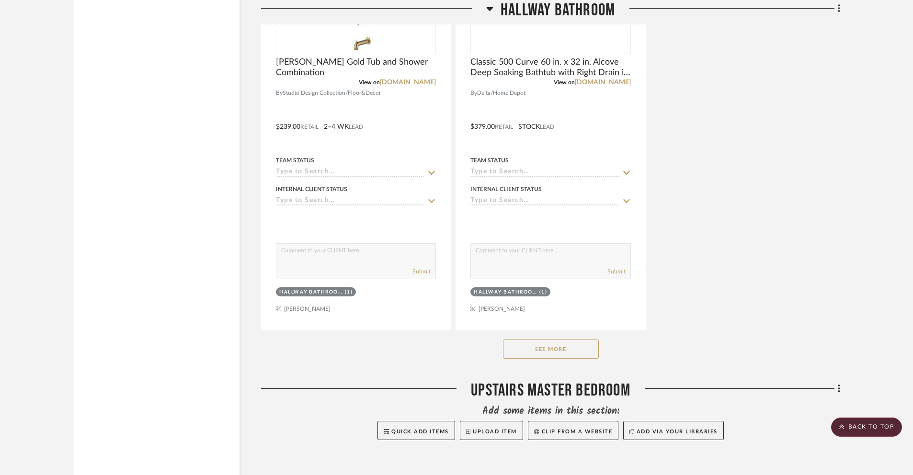
click at [557, 348] on button "See More" at bounding box center [551, 348] width 96 height 19
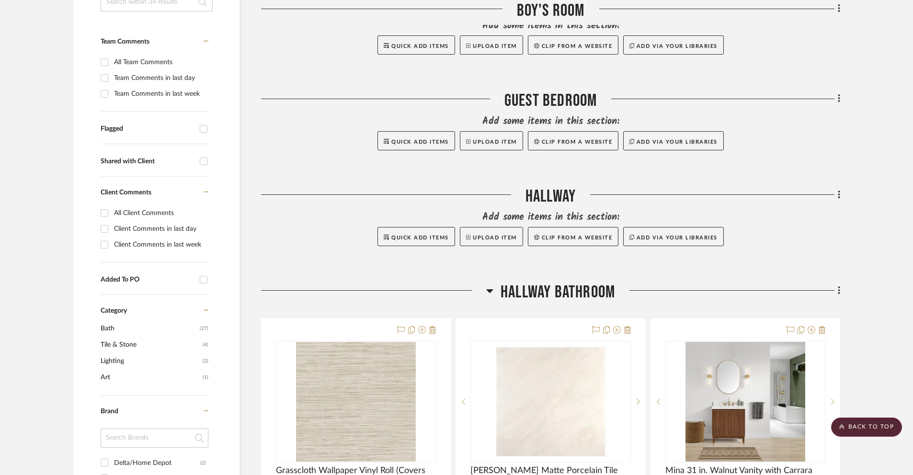
scroll to position [182, 0]
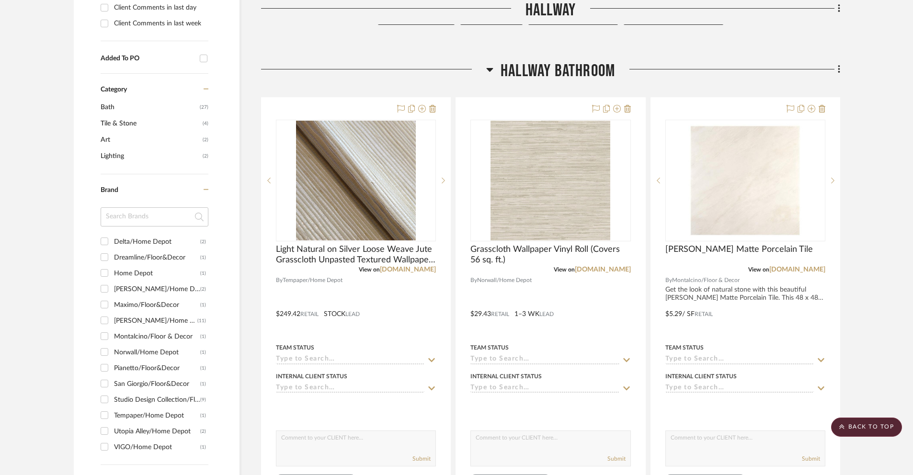
scroll to position [358, 0]
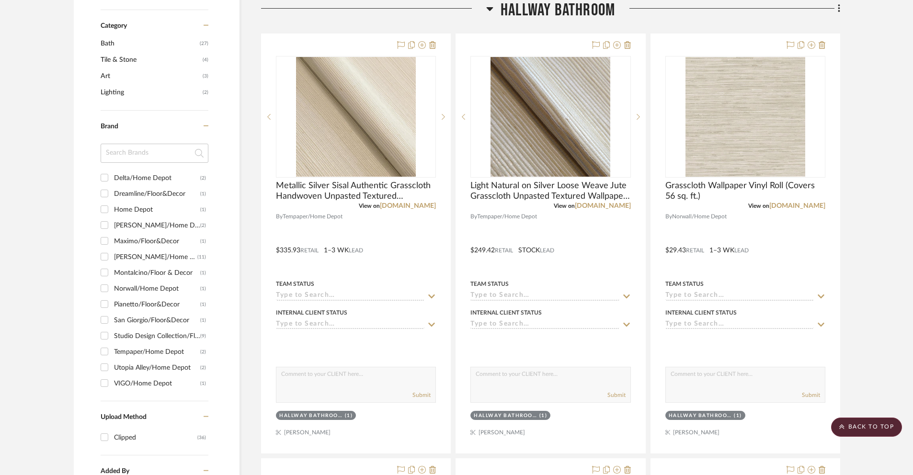
scroll to position [505, 0]
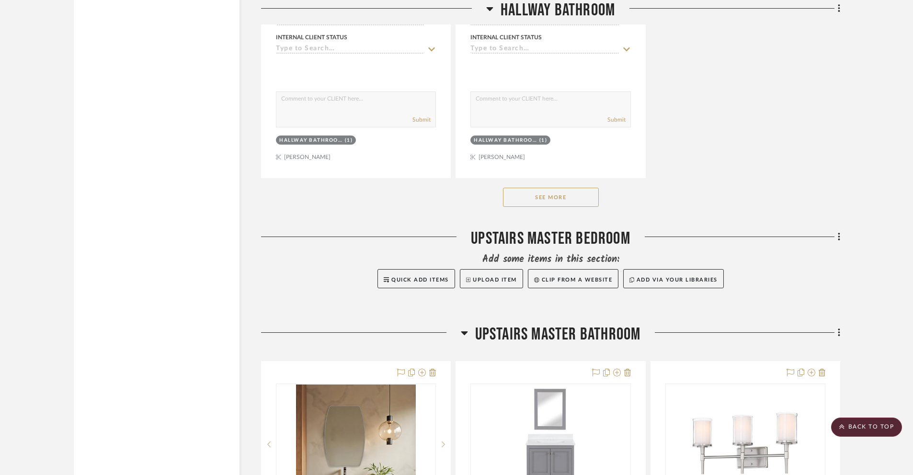
scroll to position [1641, 0]
click at [545, 199] on button "See More" at bounding box center [551, 196] width 96 height 19
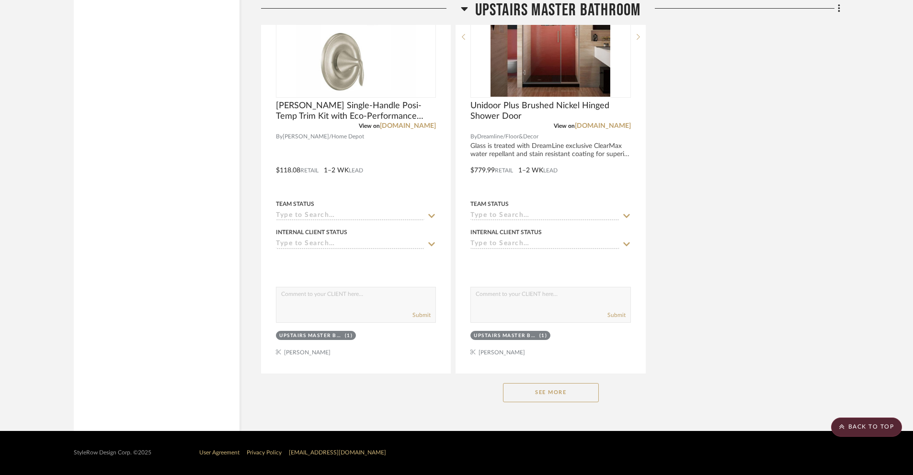
scroll to position [4593, 0]
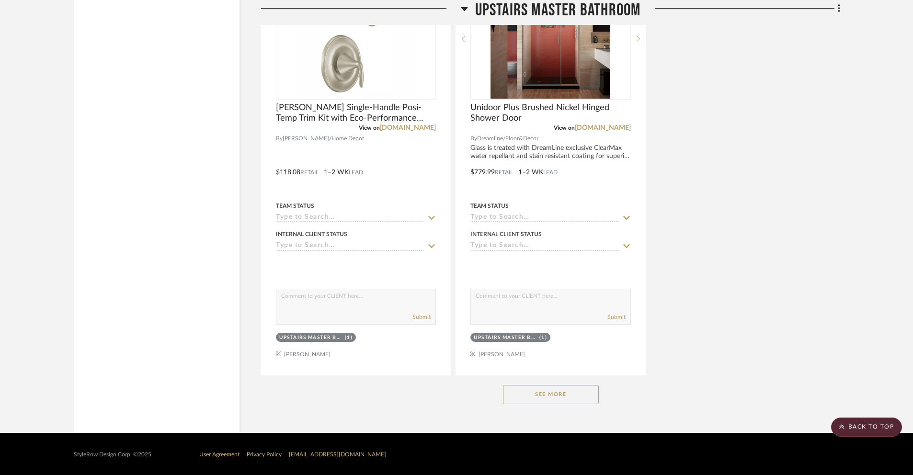
click at [544, 396] on button "See More" at bounding box center [551, 394] width 96 height 19
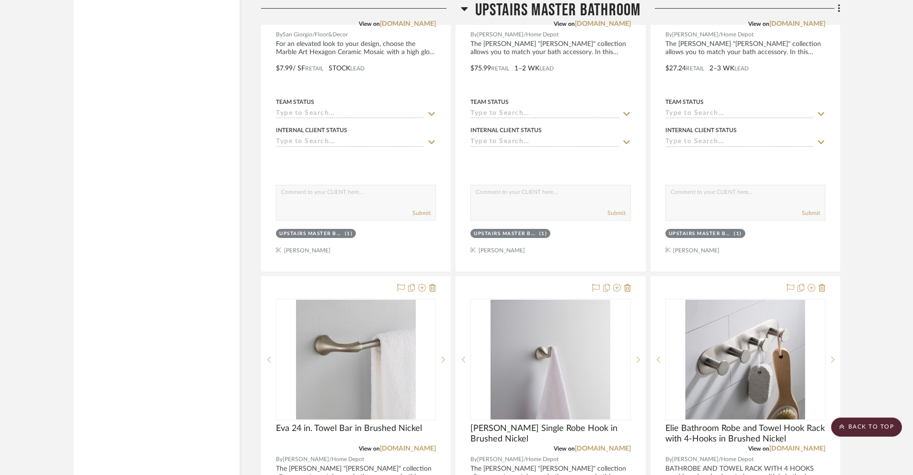
scroll to position [5123, 0]
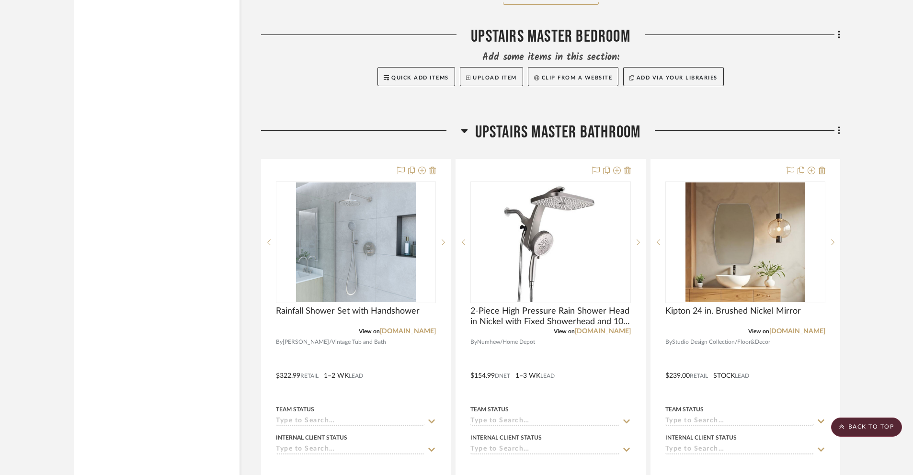
scroll to position [1835, 0]
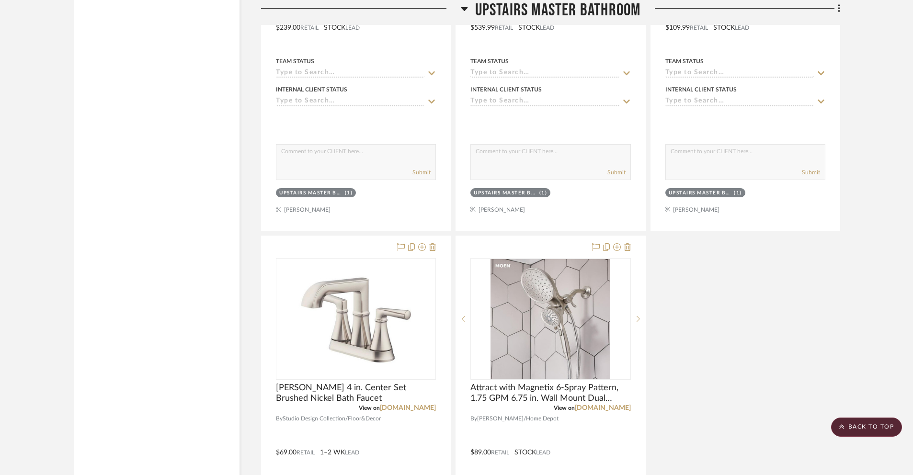
scroll to position [2897, 0]
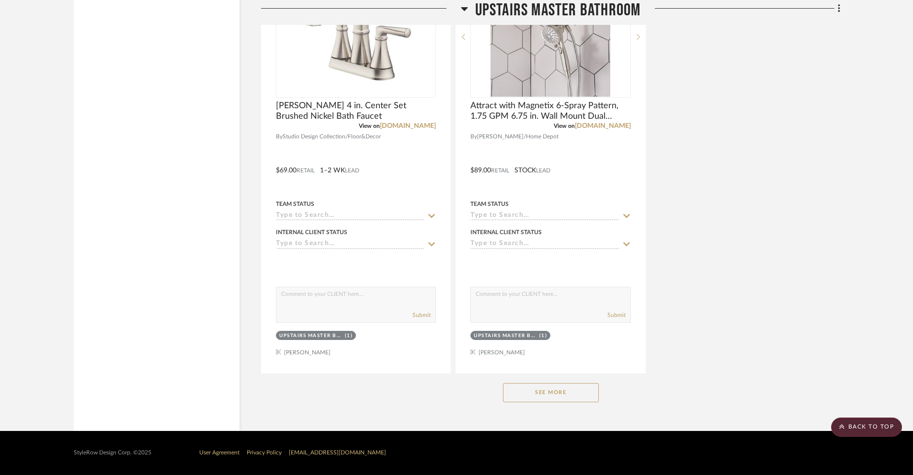
click at [555, 391] on button "See More" at bounding box center [551, 392] width 96 height 19
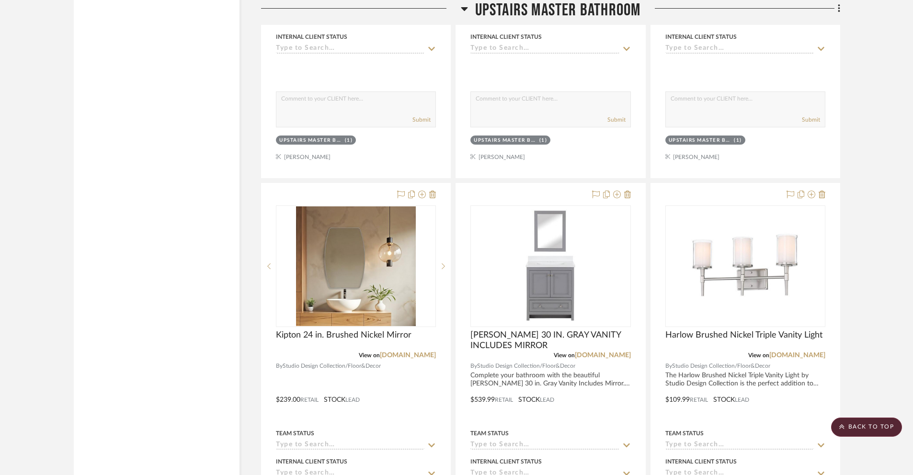
scroll to position [2155, 0]
